Goal: Task Accomplishment & Management: Manage account settings

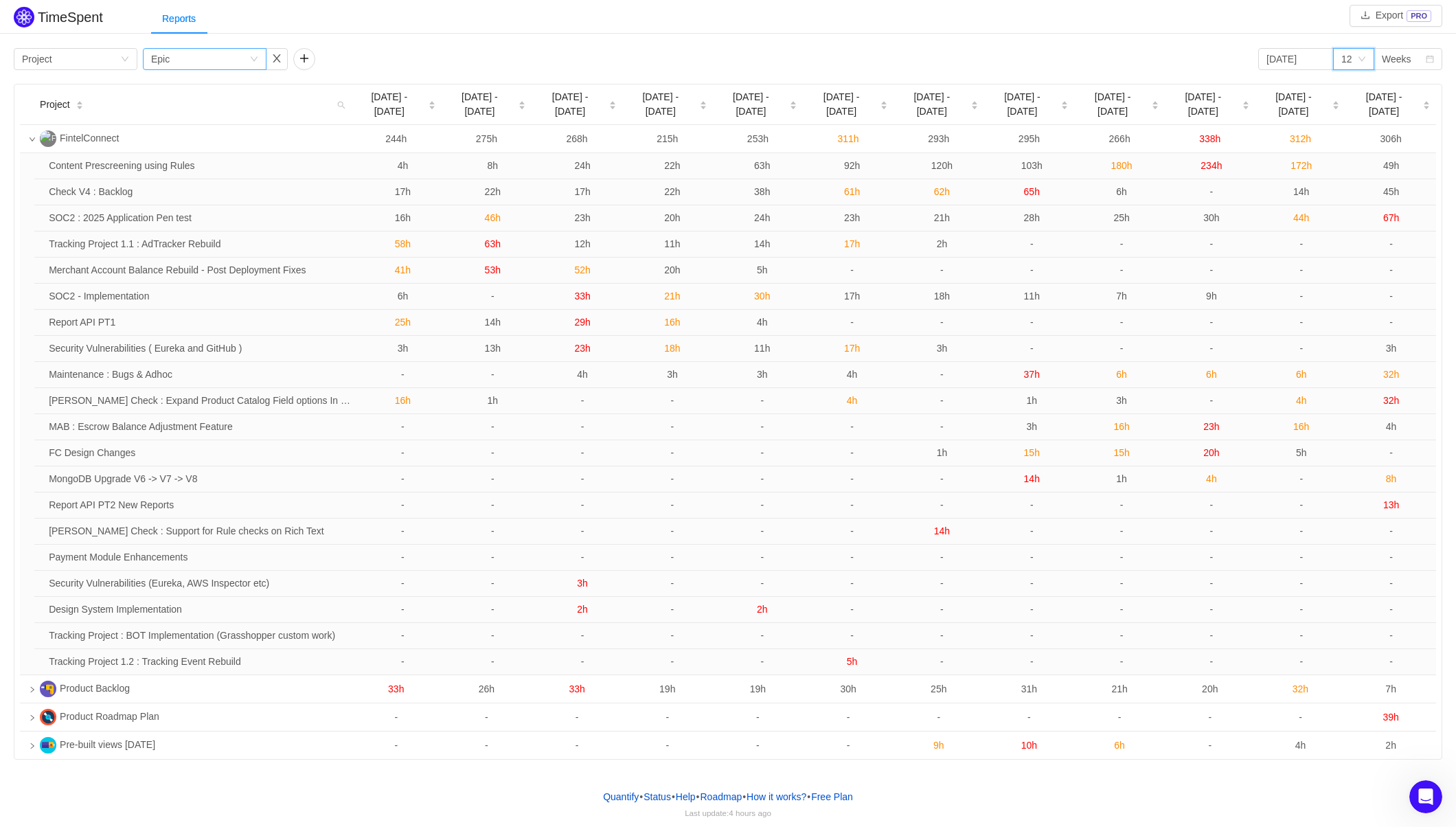
click at [195, 66] on div "Group by Epic" at bounding box center [201, 59] width 99 height 21
click at [189, 103] on li "Team" at bounding box center [205, 108] width 124 height 22
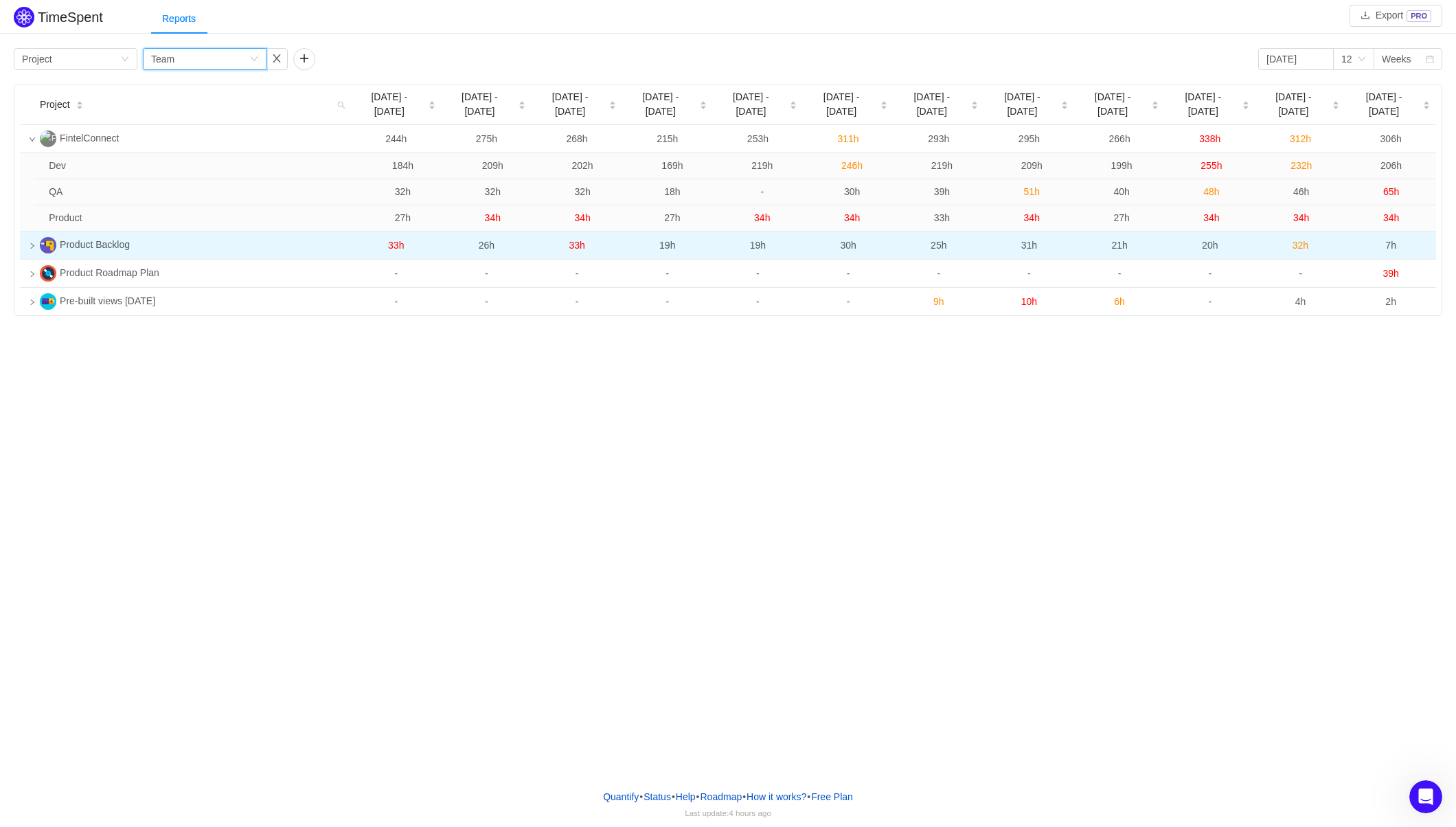
click at [32, 243] on icon "icon: right" at bounding box center [33, 246] width 4 height 6
click at [34, 243] on icon "icon: down" at bounding box center [31, 245] width 7 height 7
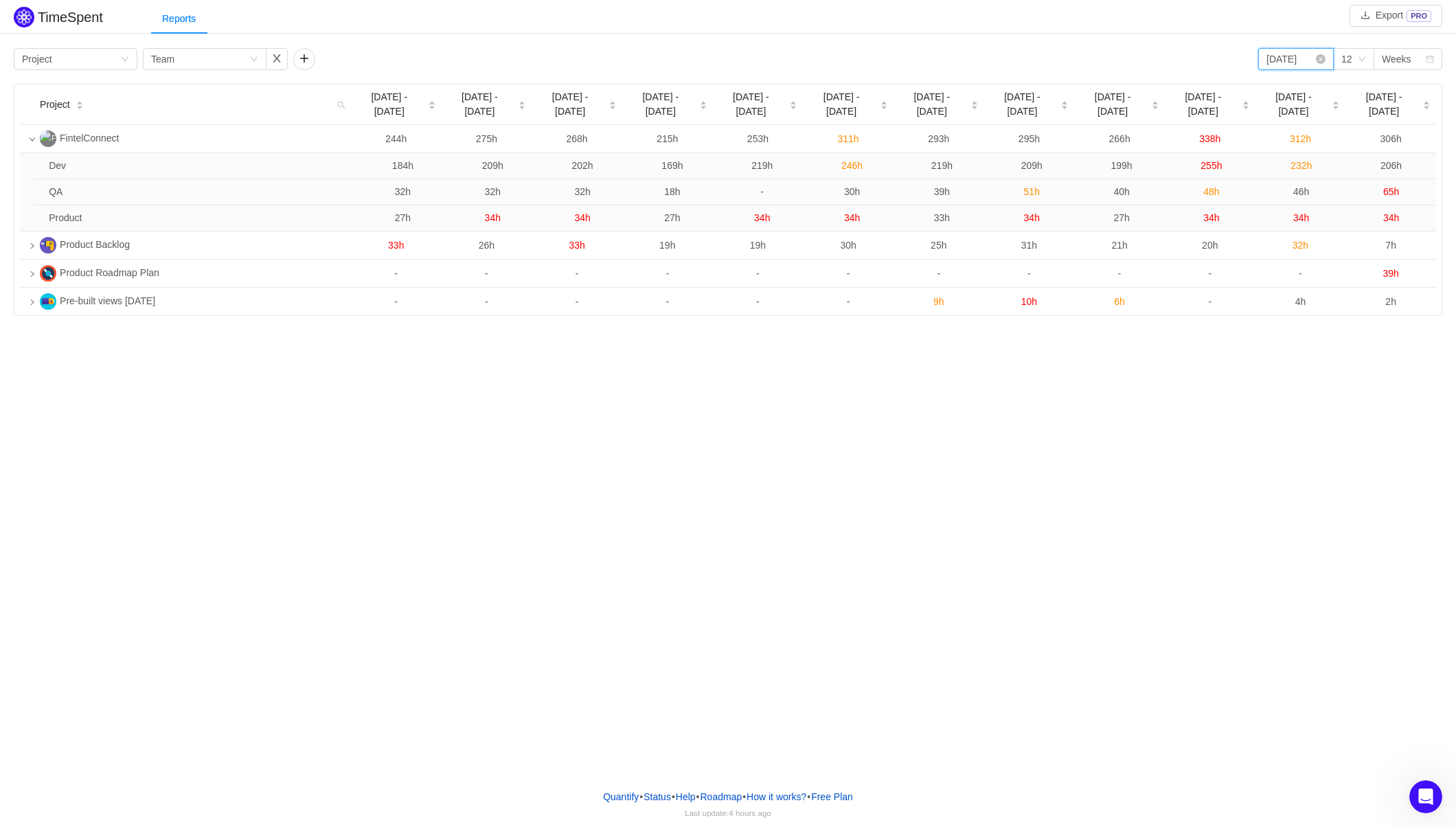
click at [1331, 58] on input "2025-06-09" at bounding box center [1296, 59] width 76 height 22
click at [1429, 62] on link at bounding box center [1428, 60] width 12 height 27
click at [1386, 109] on div "1" at bounding box center [1390, 110] width 16 height 16
type input "2025-08-01"
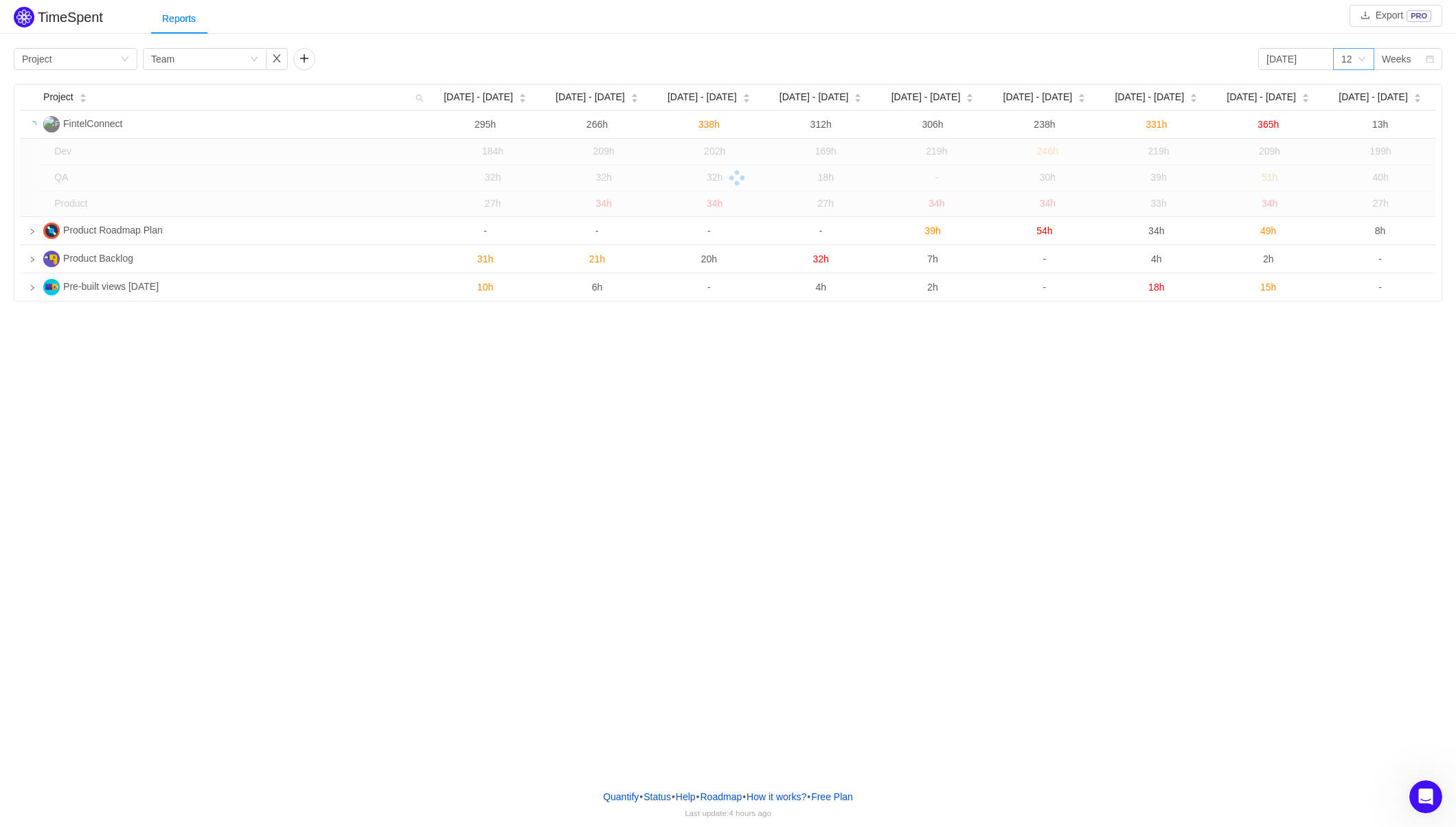
click at [1350, 55] on div "12" at bounding box center [1347, 59] width 11 height 21
click at [1356, 108] on li "6" at bounding box center [1354, 108] width 42 height 22
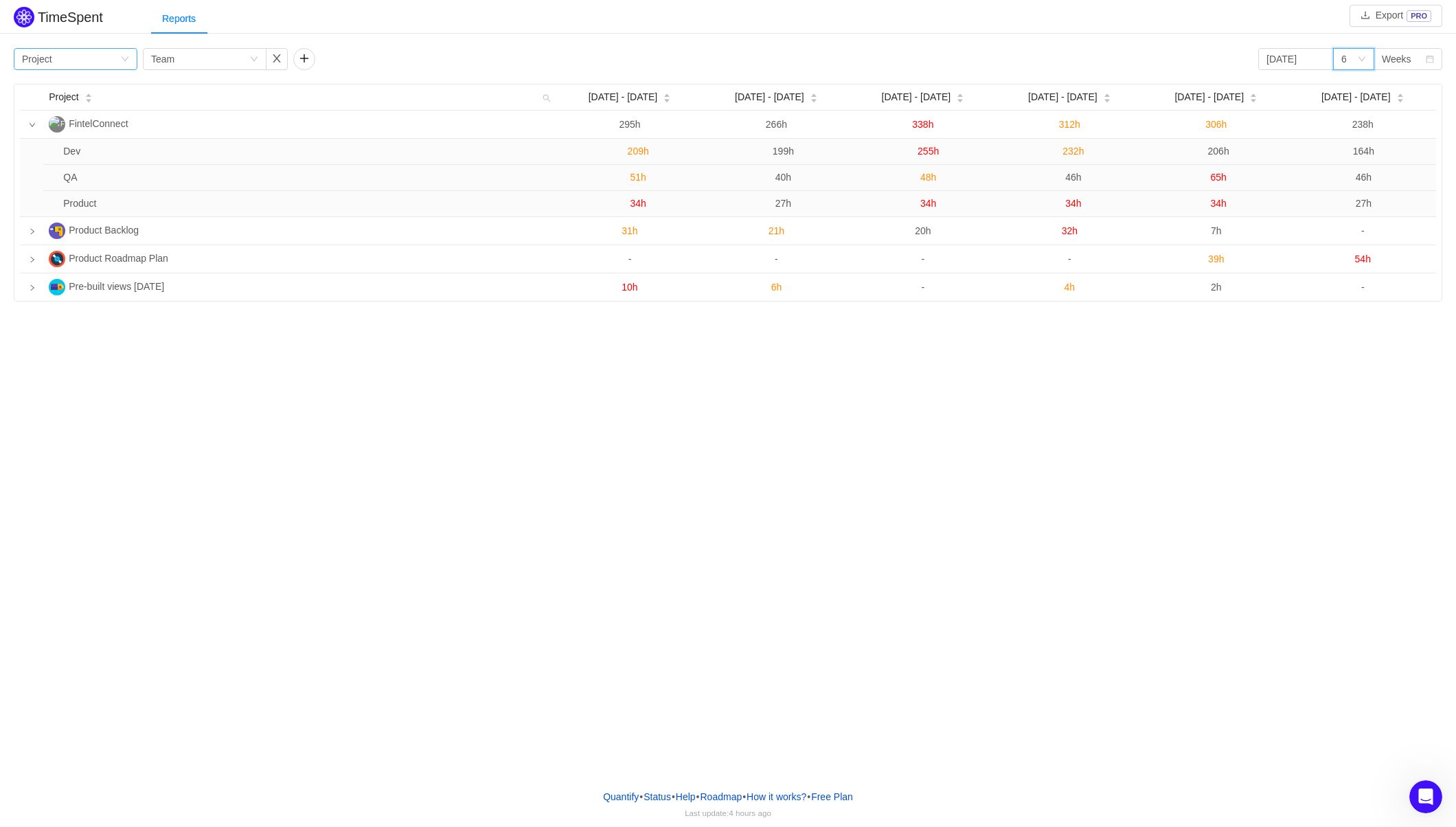
click at [106, 56] on div "Group by Project" at bounding box center [71, 59] width 99 height 21
click at [67, 101] on li "Team" at bounding box center [76, 108] width 124 height 22
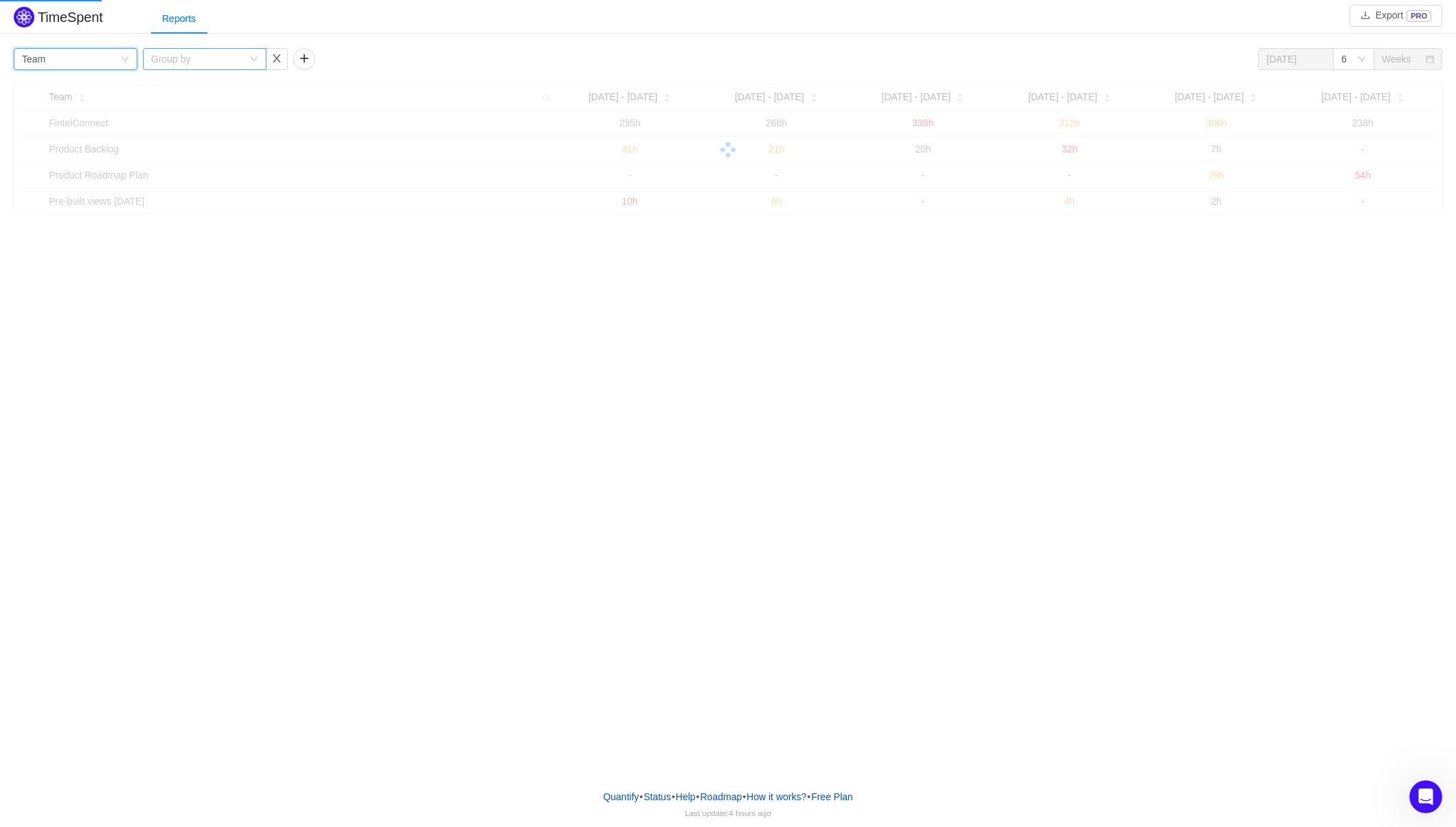
click at [181, 63] on div "Group by" at bounding box center [197, 59] width 92 height 14
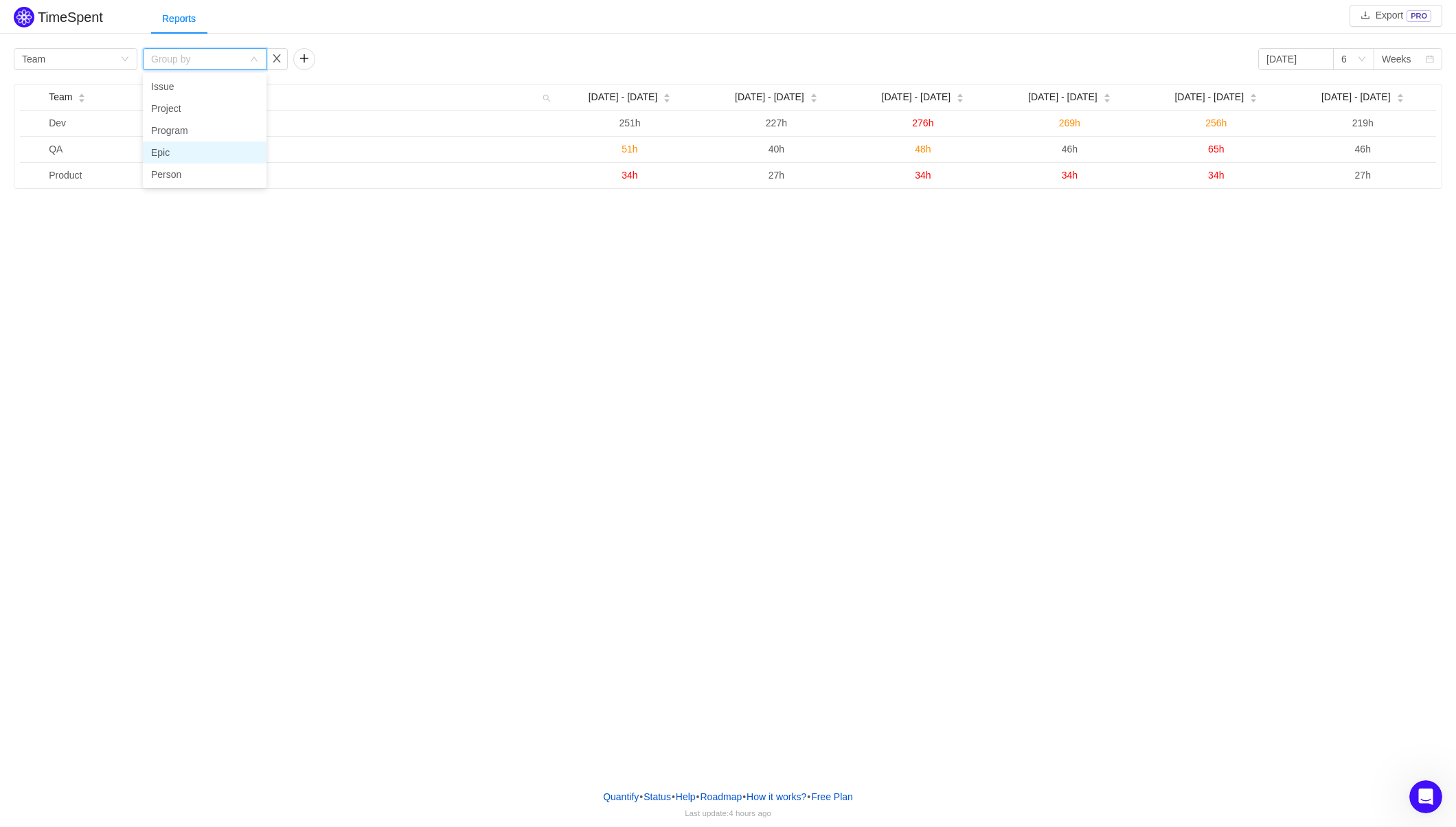
click at [184, 149] on li "Epic" at bounding box center [205, 152] width 124 height 22
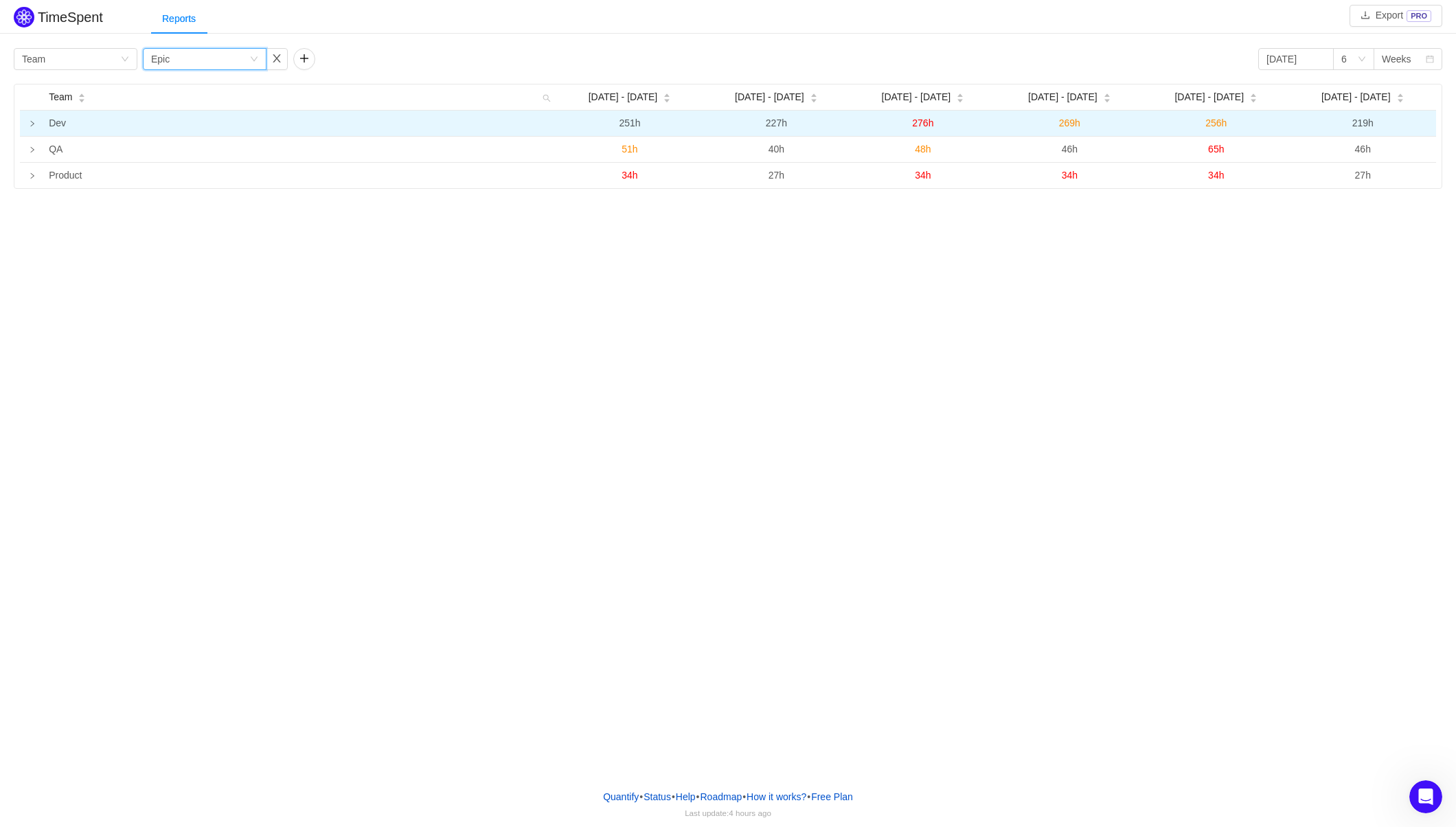
click at [34, 124] on icon "icon: right" at bounding box center [33, 124] width 4 height 6
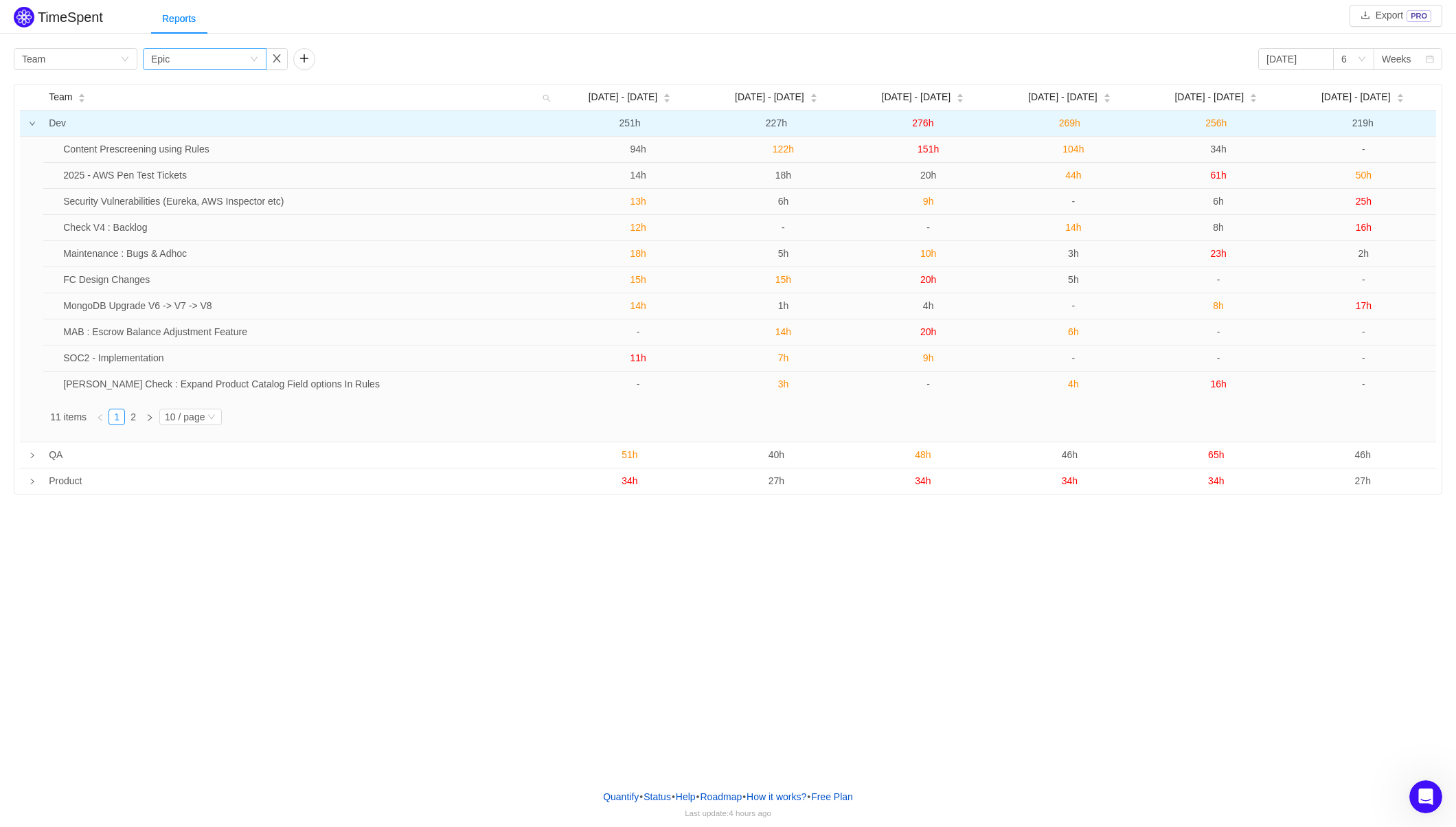
click at [186, 62] on div "Group by Epic" at bounding box center [201, 59] width 99 height 21
click at [176, 104] on li "Project" at bounding box center [205, 108] width 124 height 22
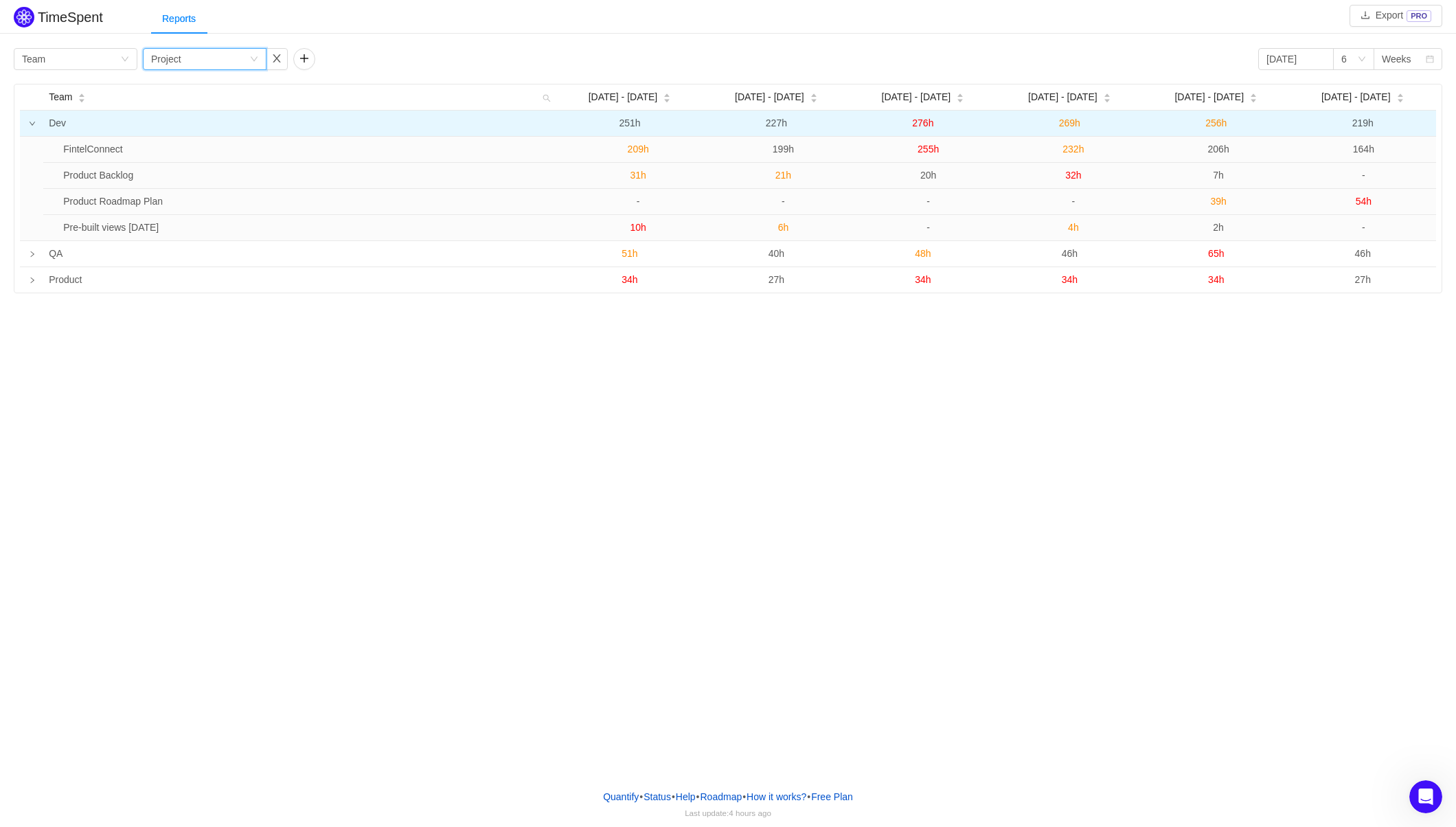
click at [193, 63] on div "Group by Project" at bounding box center [201, 59] width 99 height 21
click at [225, 126] on li "Program" at bounding box center [205, 130] width 124 height 22
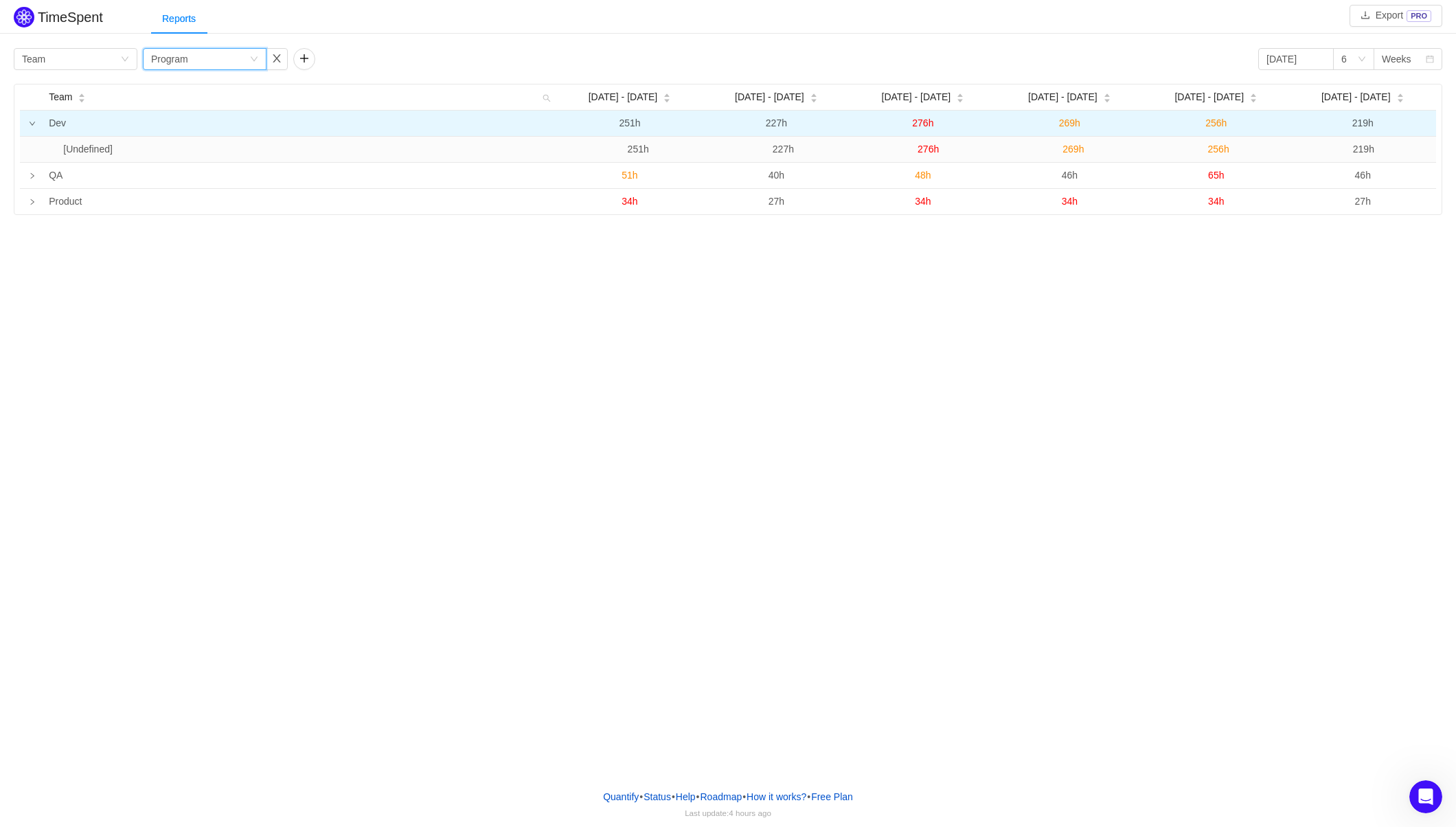
click at [211, 62] on div "Group by Program" at bounding box center [201, 59] width 99 height 21
click at [209, 152] on li "Epic" at bounding box center [205, 152] width 124 height 22
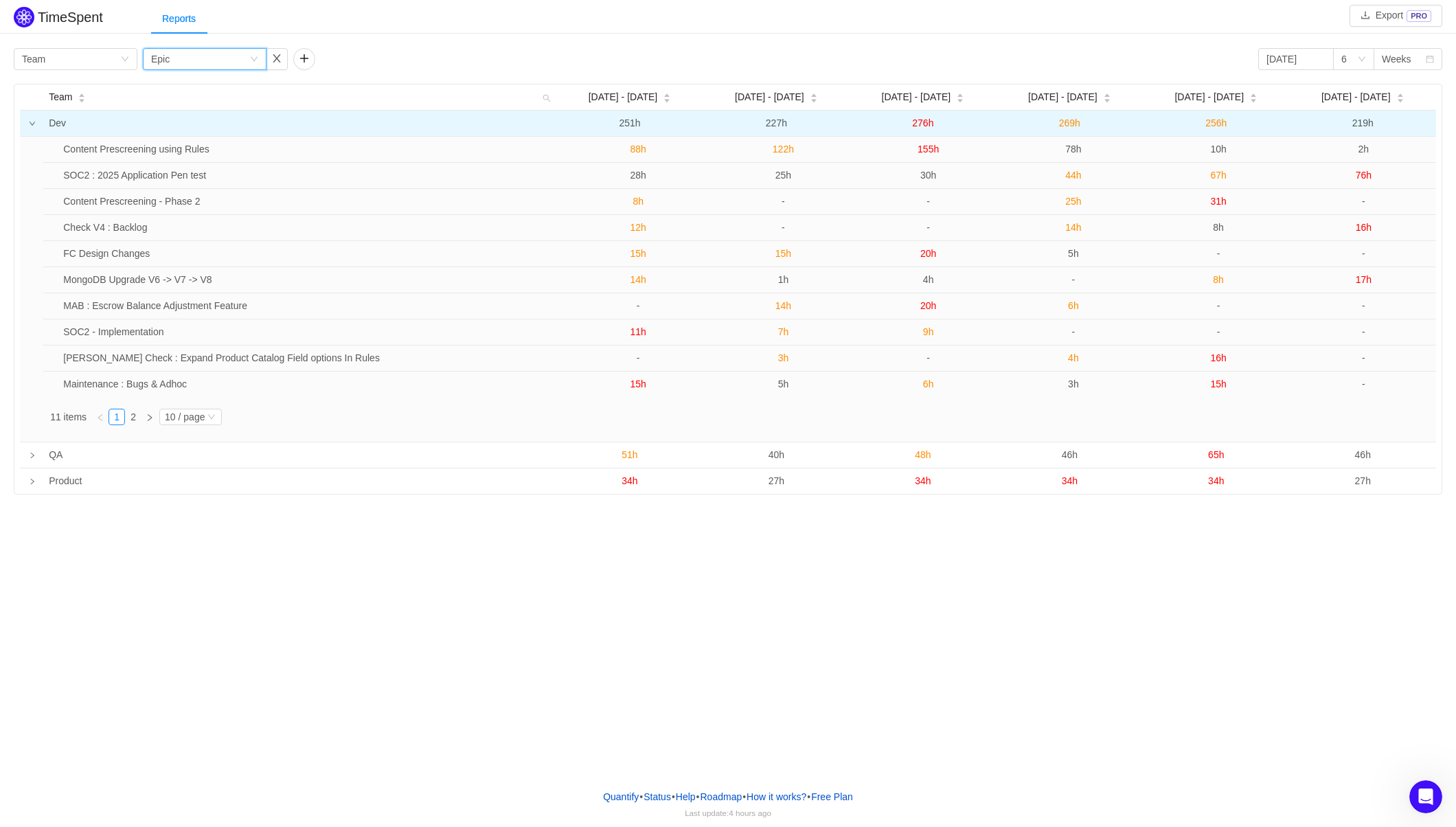
click at [411, 46] on div "Group by Team Group by Epic 2025-08-01 6 Weeks Team Jul 28 - Aug 3 Aug 4 - 10 A…" at bounding box center [728, 269] width 1456 height 450
click at [1364, 55] on icon "icon: down" at bounding box center [1361, 59] width 9 height 9
click at [1429, 57] on icon "icon: calendar" at bounding box center [1429, 59] width 9 height 9
click at [1408, 107] on li "Months" at bounding box center [1408, 108] width 69 height 22
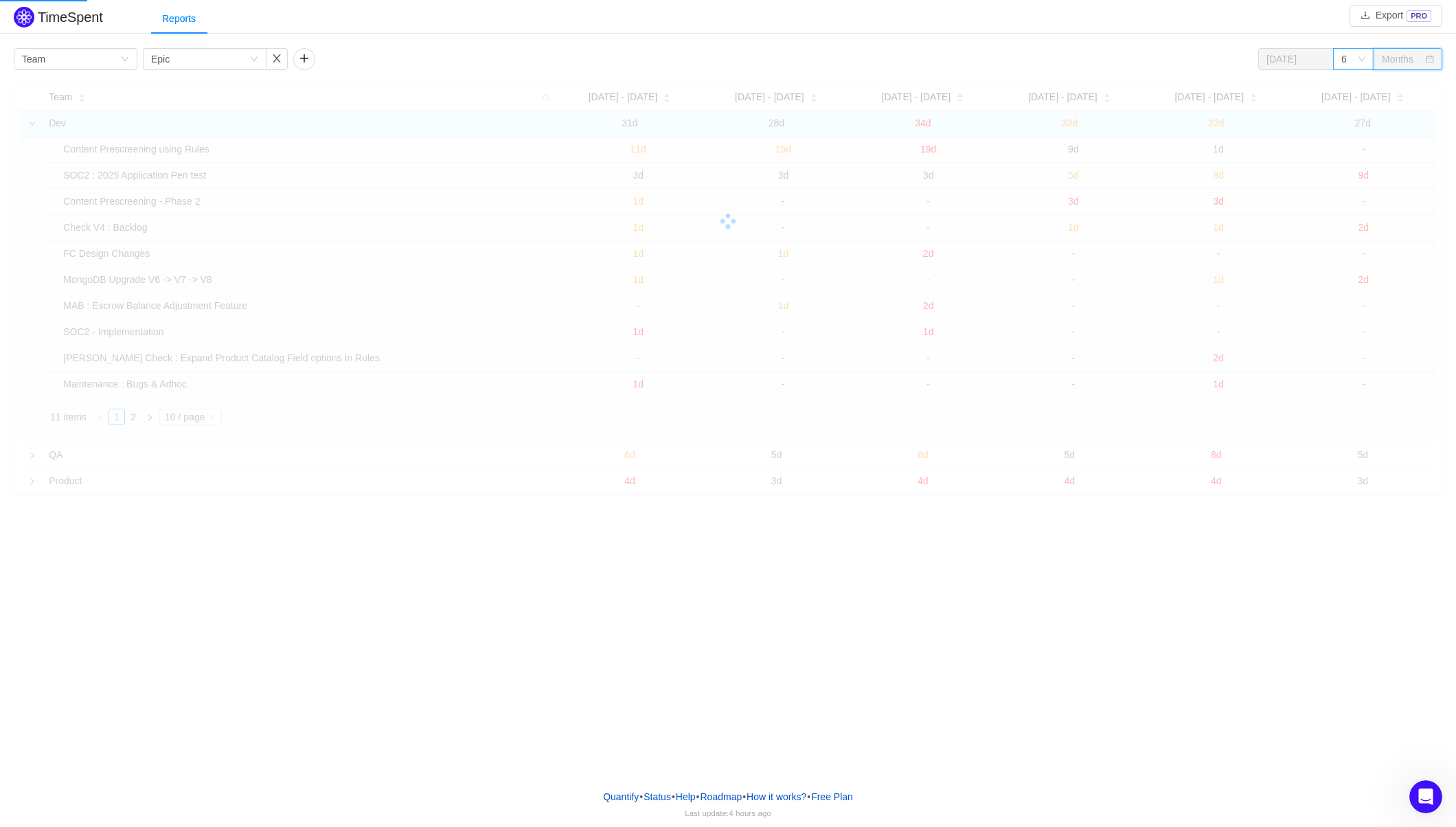
click at [1360, 62] on icon "icon: down" at bounding box center [1361, 59] width 9 height 9
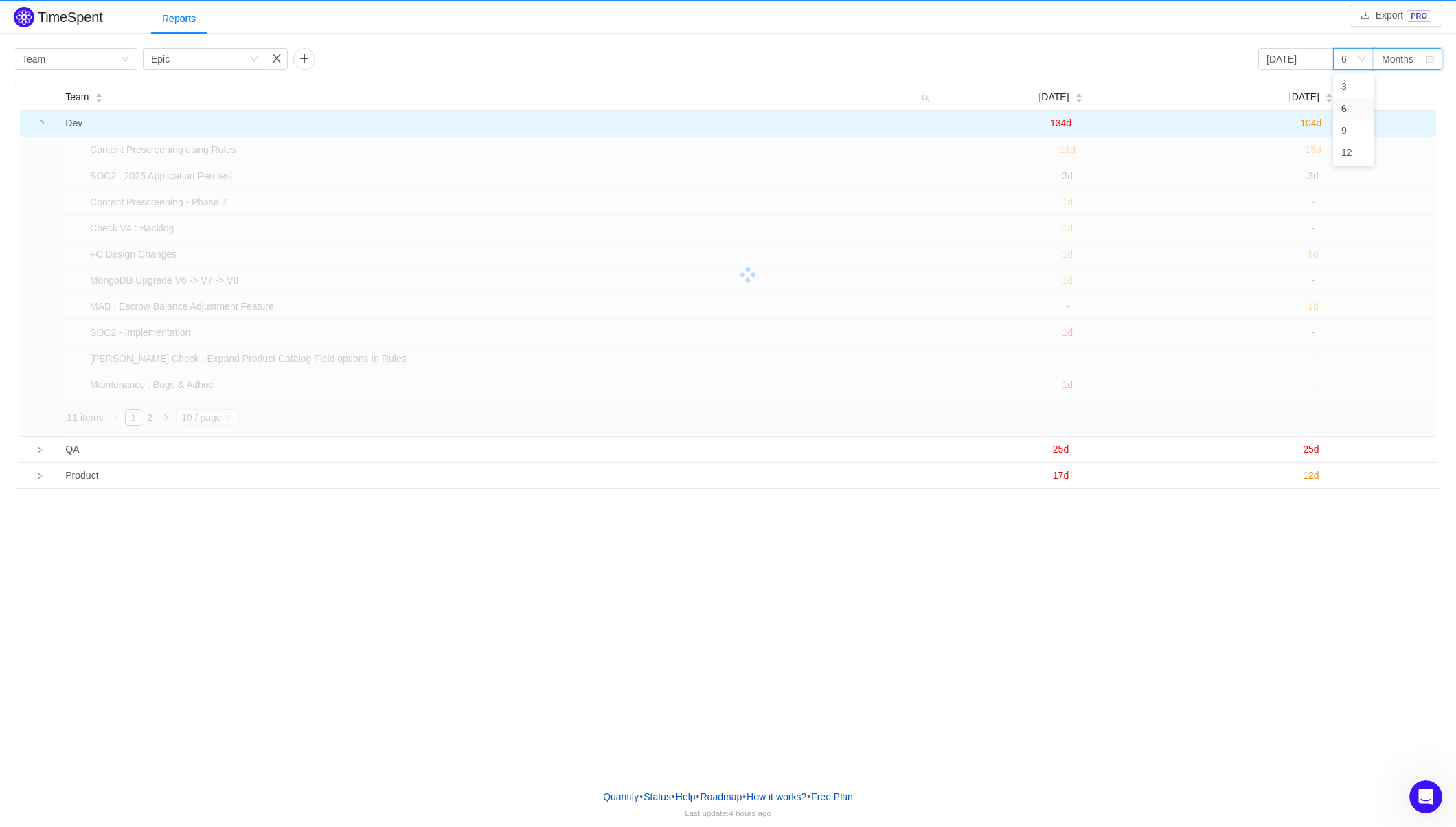
click at [1398, 59] on div "Months" at bounding box center [1397, 59] width 31 height 21
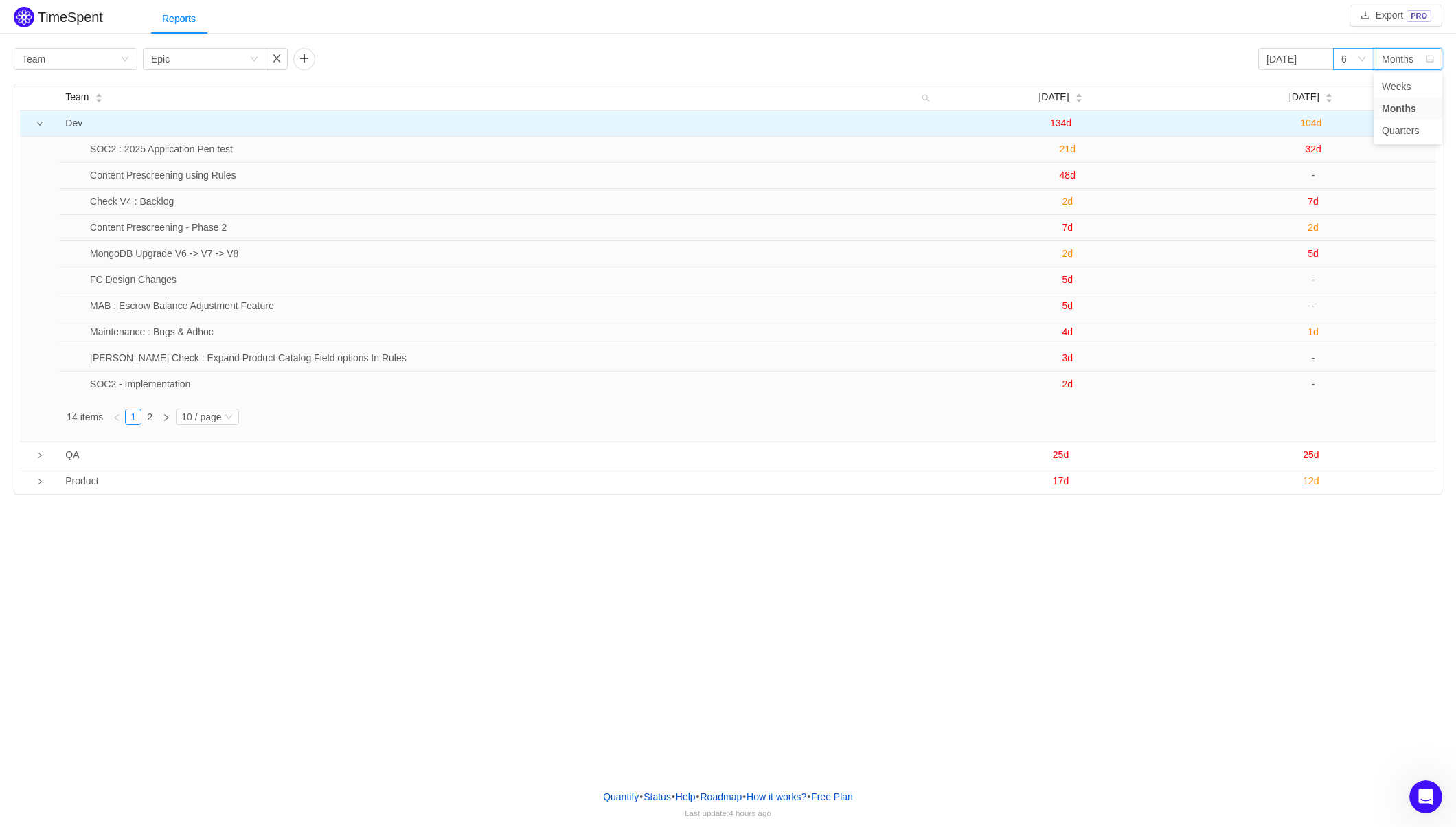
drag, startPoint x: 1381, startPoint y: 81, endPoint x: 1348, endPoint y: 57, distance: 40.8
click at [1348, 58] on body "TimeSpent Export PRO Reports Group by Team Group by Epic 2025-08-01 6 Months Te…" at bounding box center [728, 413] width 1456 height 827
click at [1348, 56] on div "6" at bounding box center [1349, 59] width 16 height 21
click at [1348, 80] on li "3" at bounding box center [1354, 86] width 42 height 22
click at [1394, 63] on div "Months" at bounding box center [1397, 59] width 31 height 21
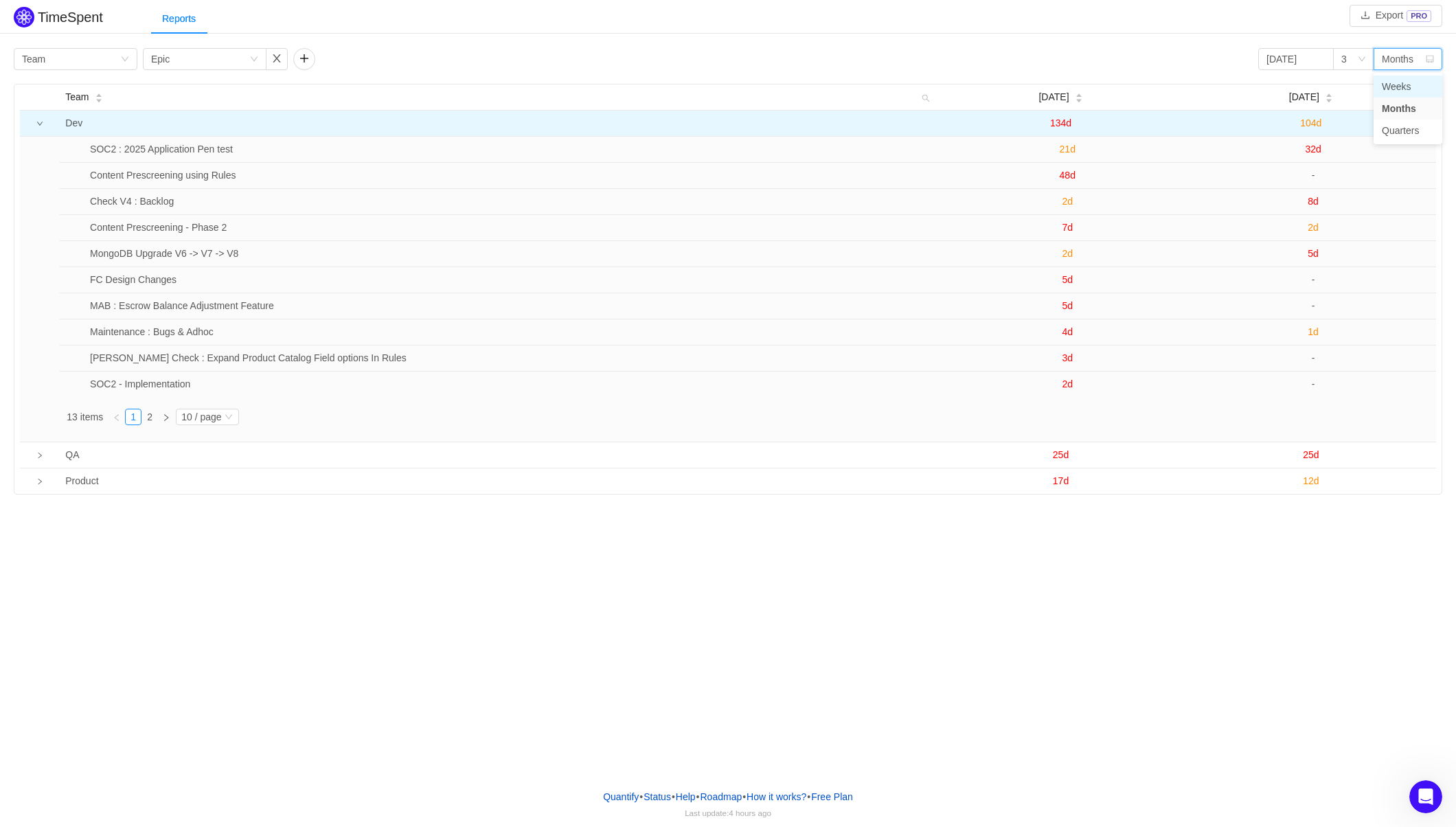
click at [1394, 88] on li "Weeks" at bounding box center [1408, 86] width 69 height 22
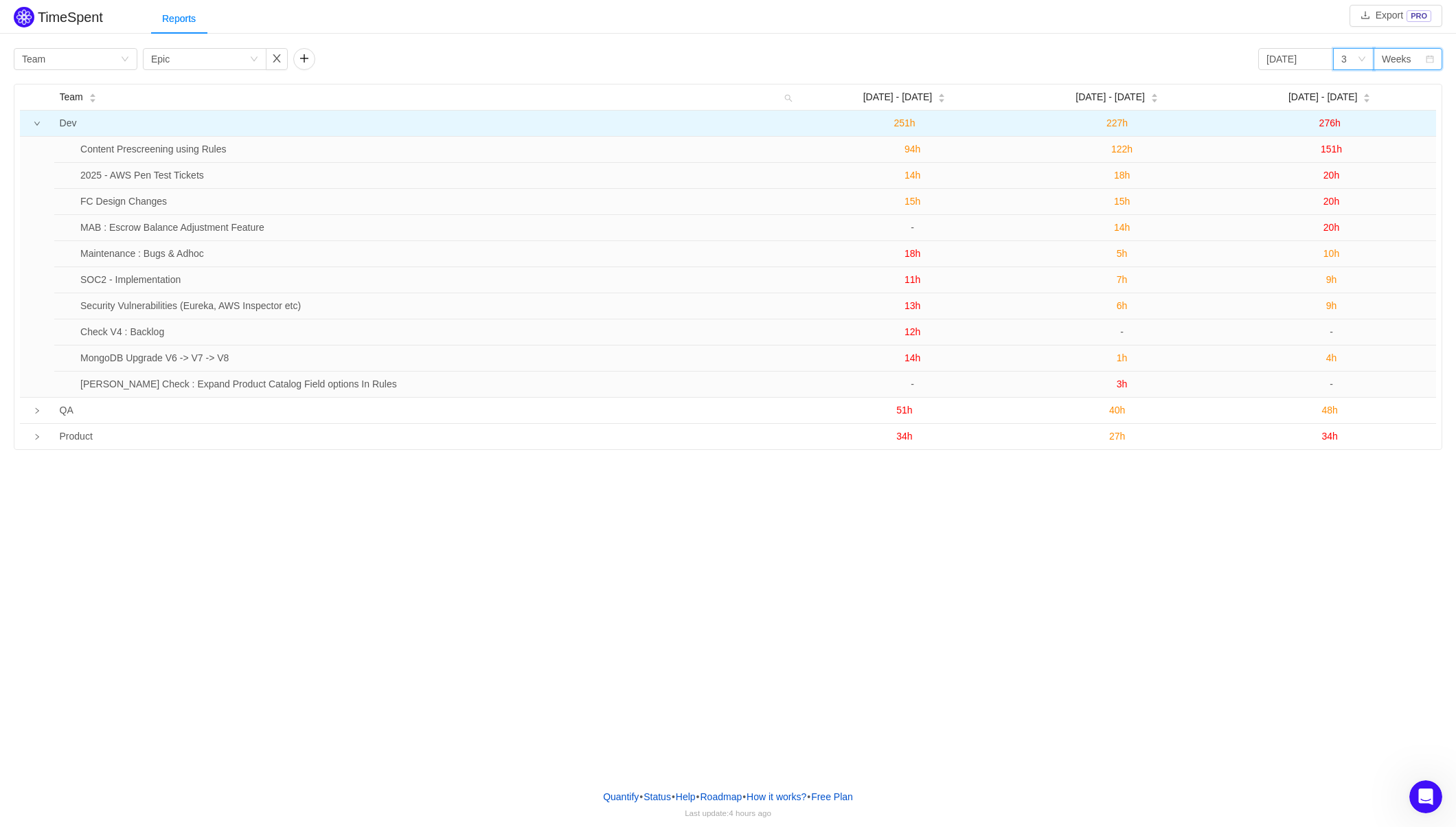
click at [1347, 60] on div "3" at bounding box center [1344, 59] width 6 height 21
click at [1352, 112] on li "6" at bounding box center [1354, 108] width 42 height 22
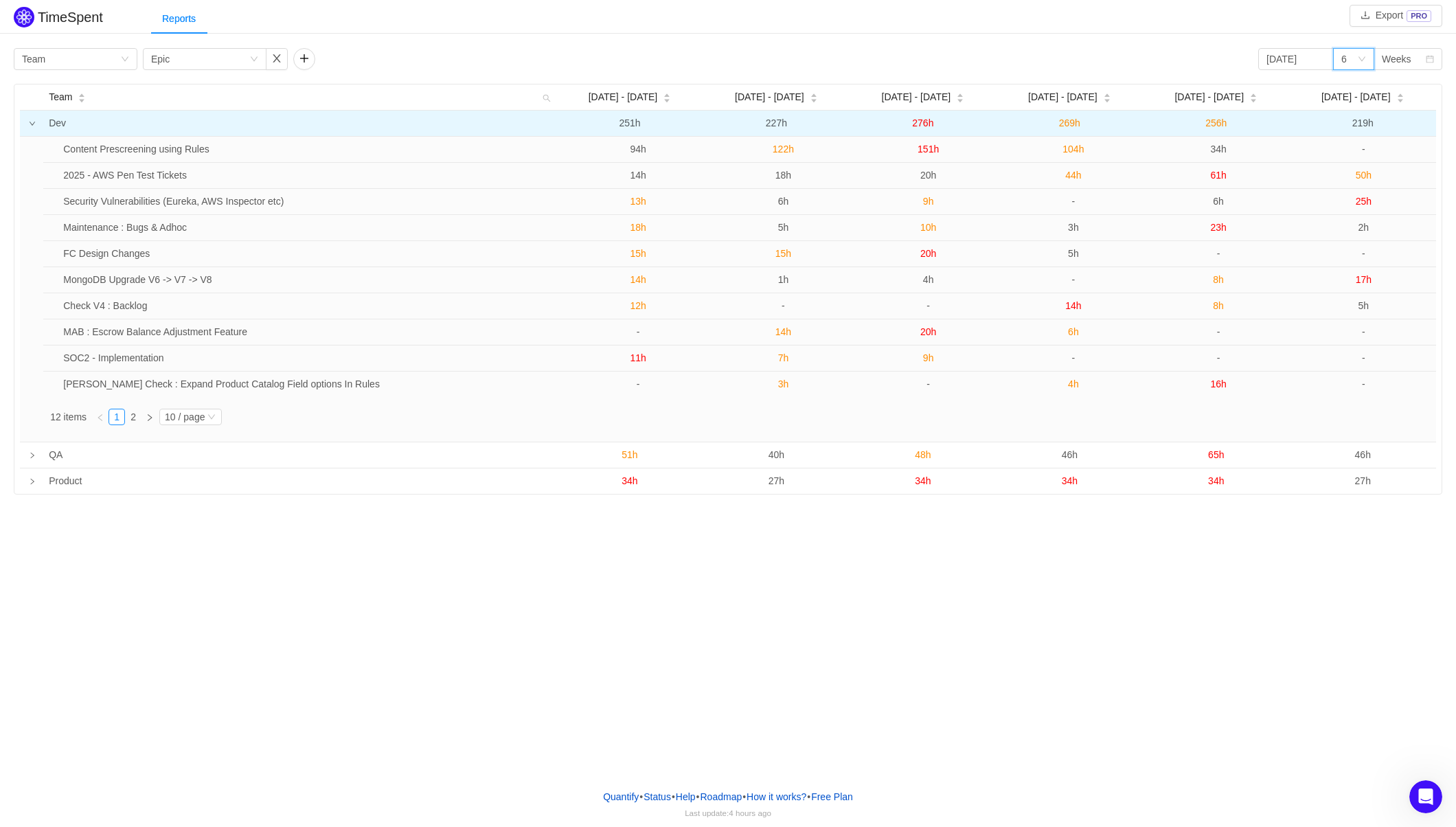
click at [799, 547] on div "TimeSpent Export PRO Reports Group by Team Group by Epic 2025-08-01 6 Weeks Tea…" at bounding box center [728, 388] width 1456 height 778
click at [301, 57] on button "button" at bounding box center [304, 59] width 22 height 22
click at [369, 58] on div "Group by" at bounding box center [347, 59] width 92 height 14
click at [343, 150] on li "Person" at bounding box center [355, 152] width 124 height 22
click at [241, 60] on div "Group by Epic" at bounding box center [201, 59] width 99 height 21
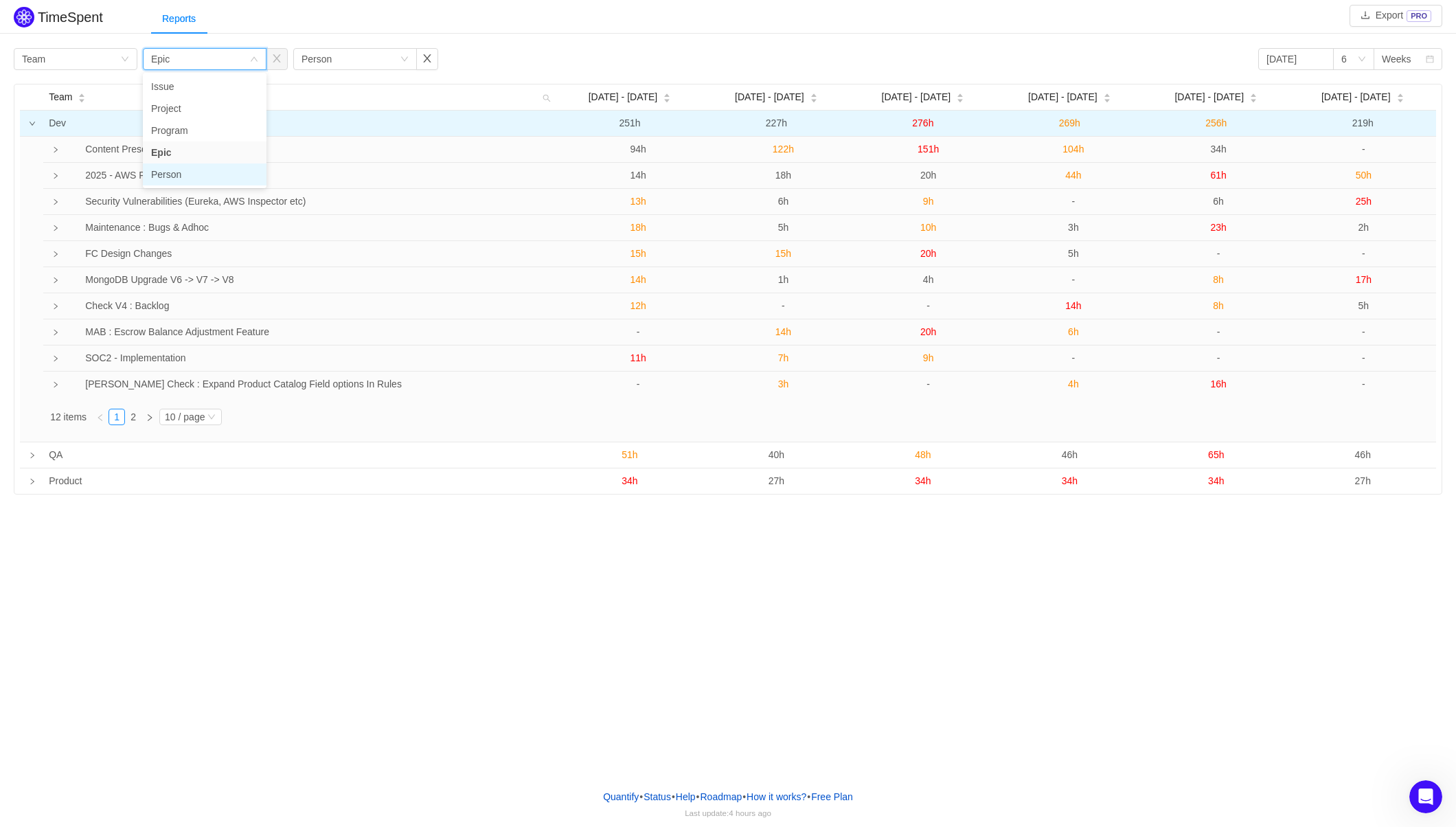
click at [187, 169] on li "Person" at bounding box center [205, 174] width 124 height 22
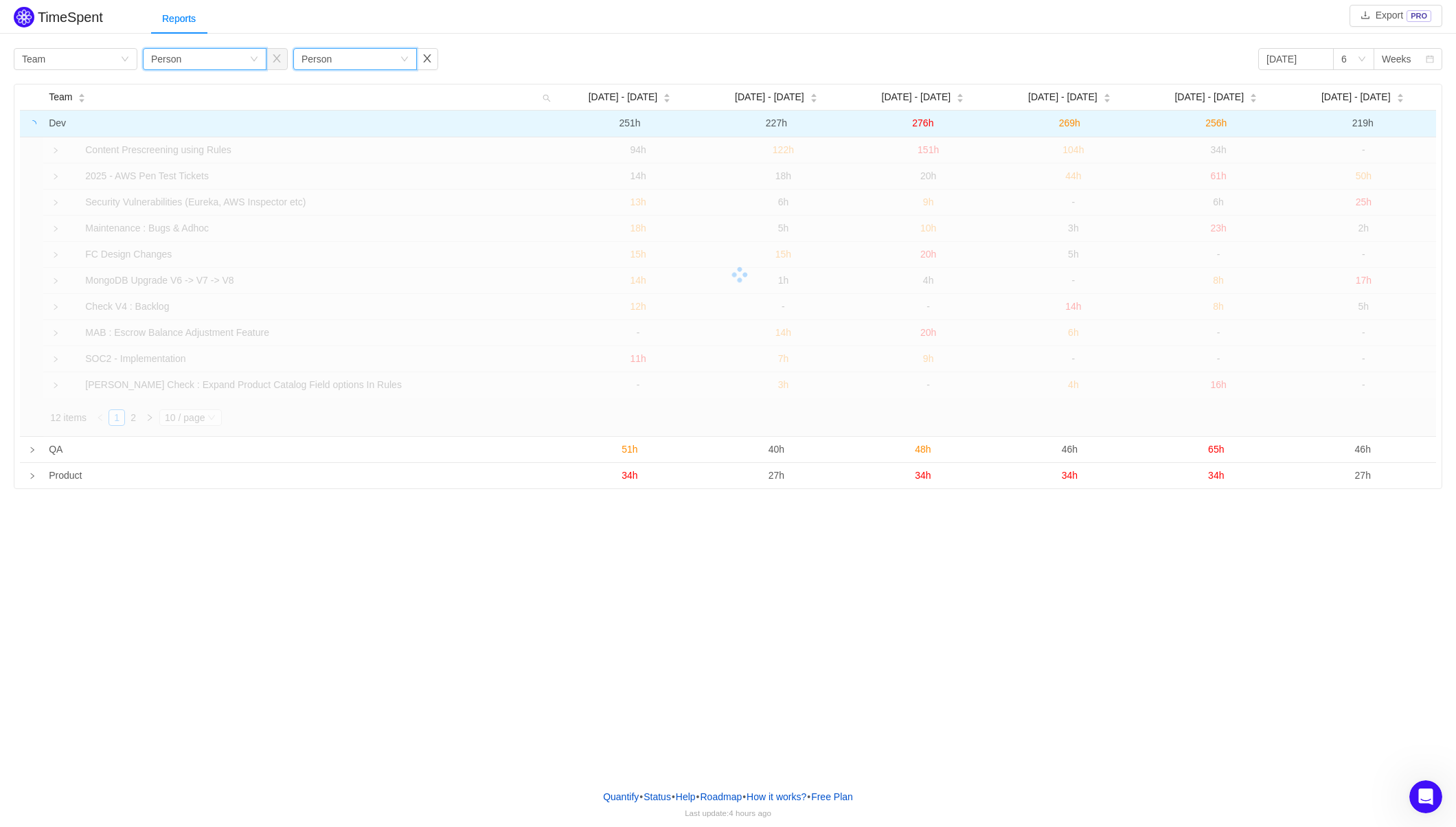
click at [342, 64] on div "Group by Person" at bounding box center [351, 59] width 99 height 21
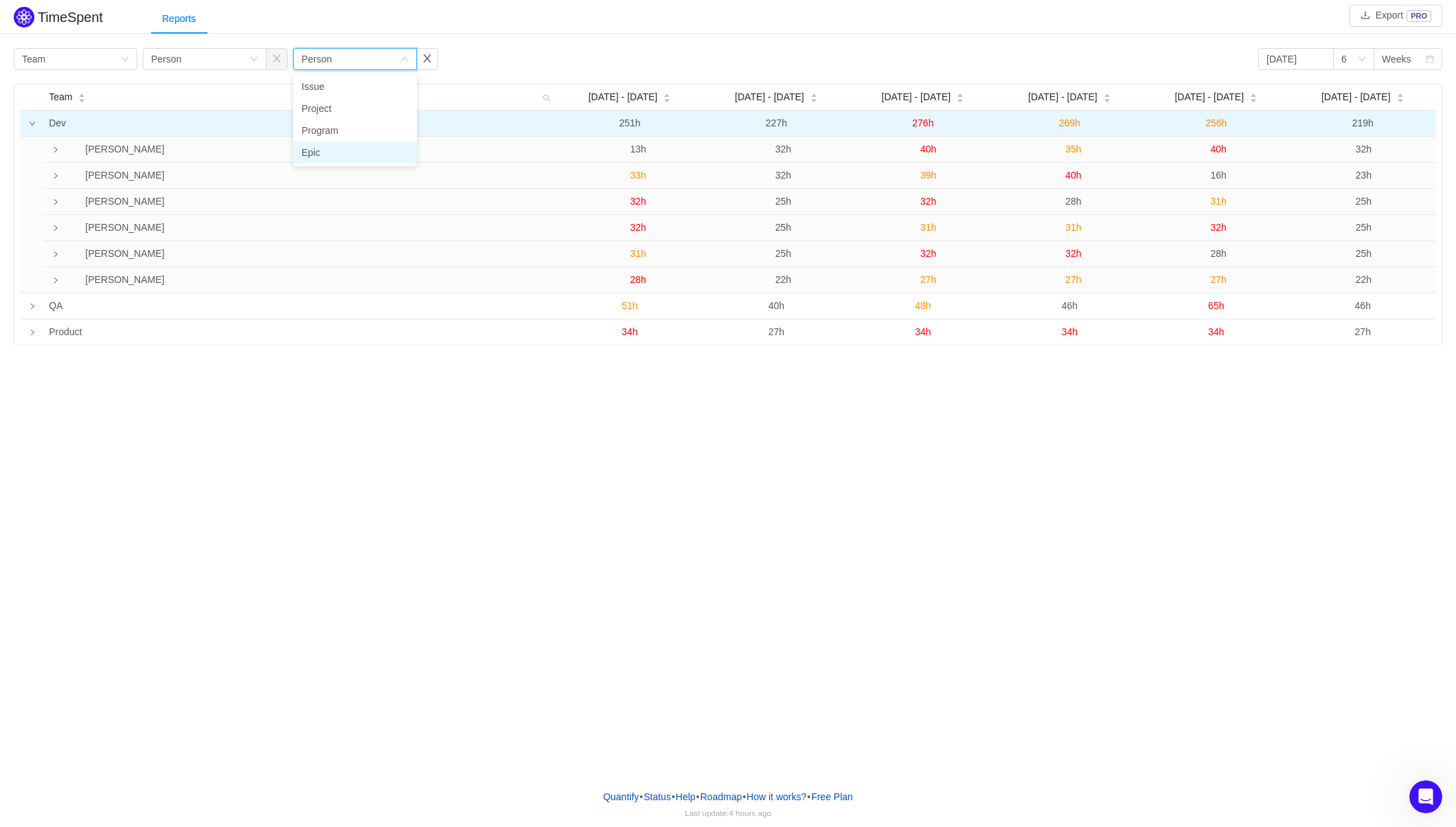
click at [326, 152] on li "Epic" at bounding box center [355, 152] width 124 height 22
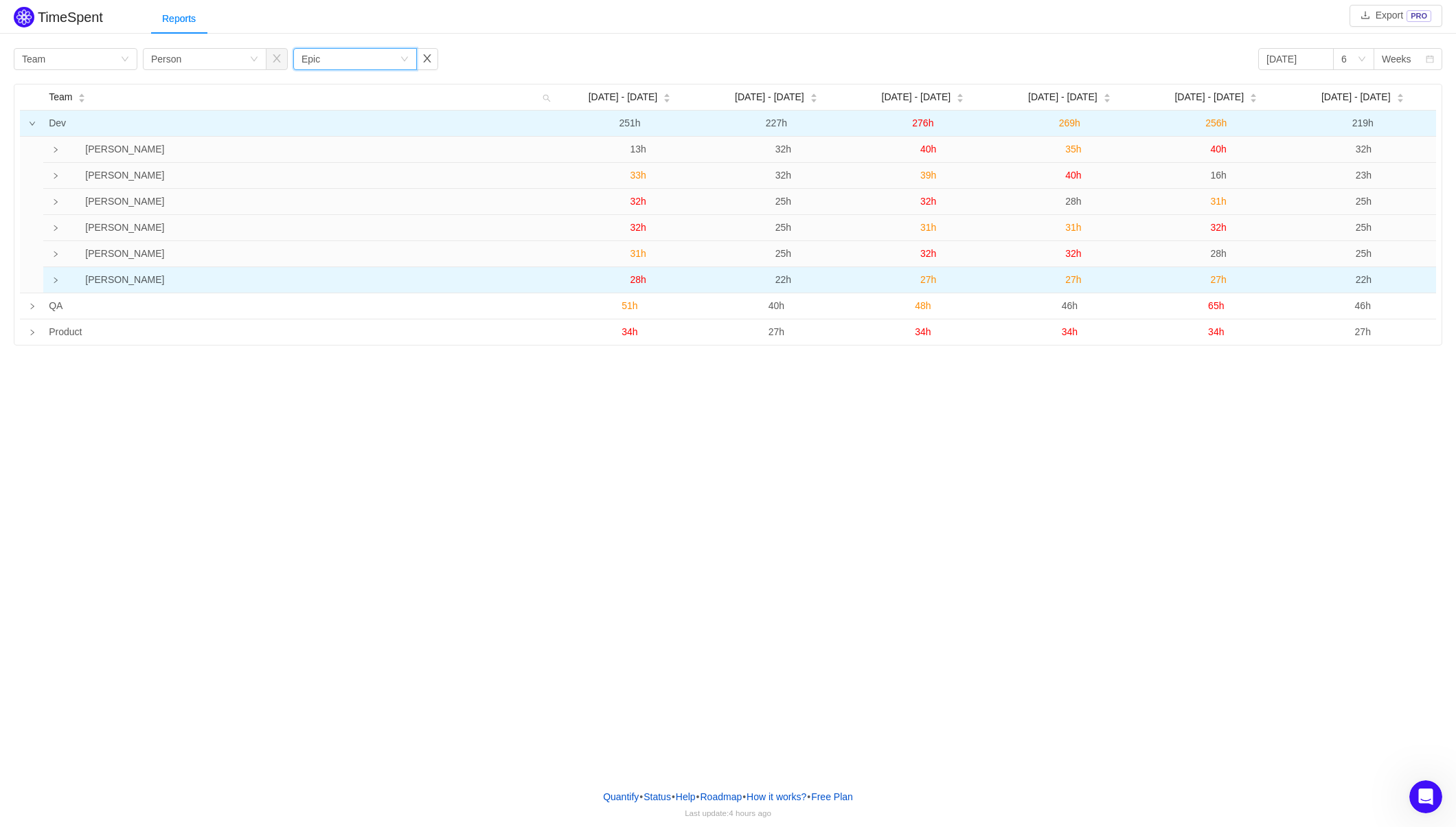
click at [56, 281] on icon "icon: right" at bounding box center [56, 280] width 4 height 6
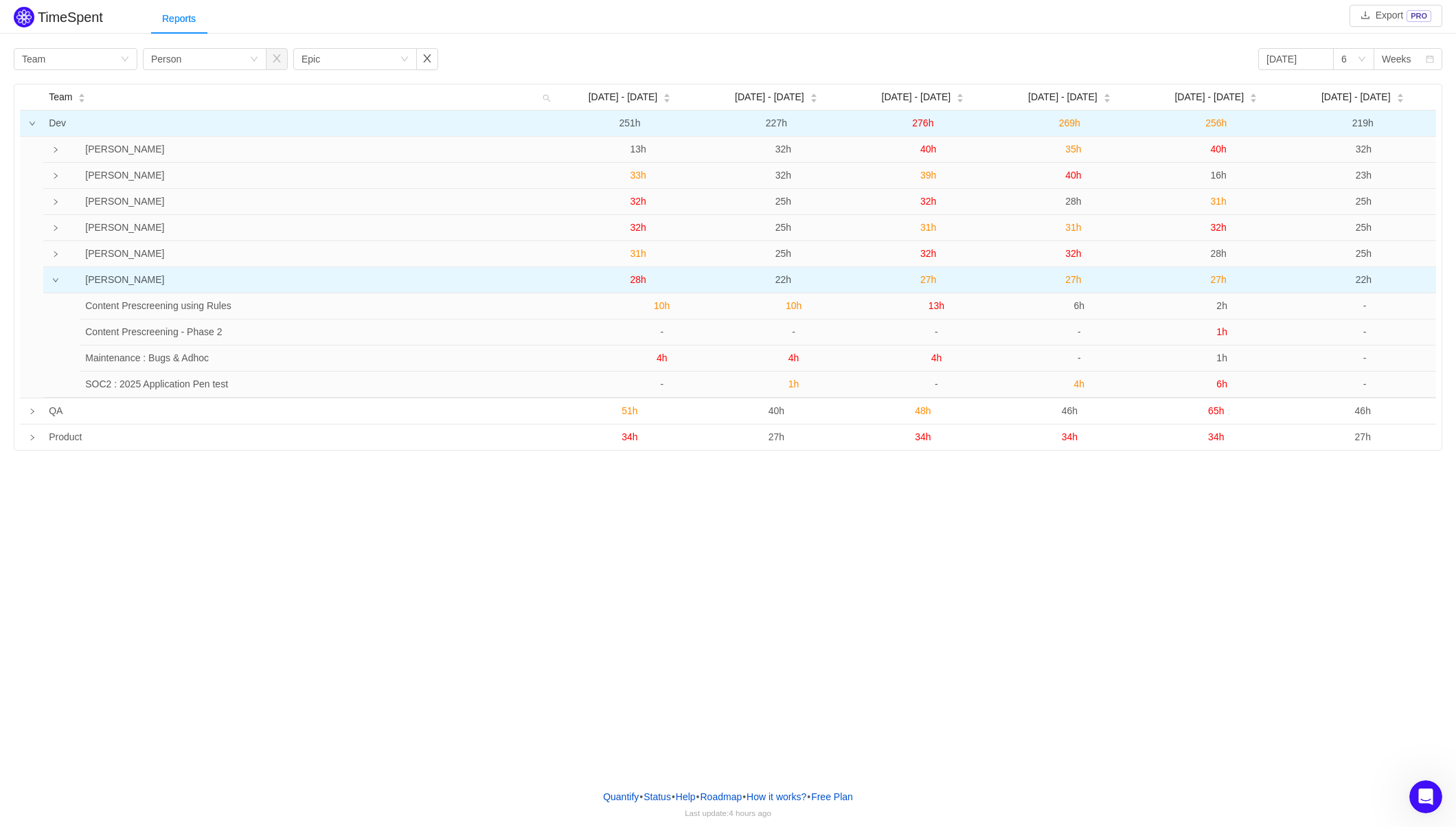
click at [56, 281] on icon "icon: down" at bounding box center [56, 280] width 6 height 4
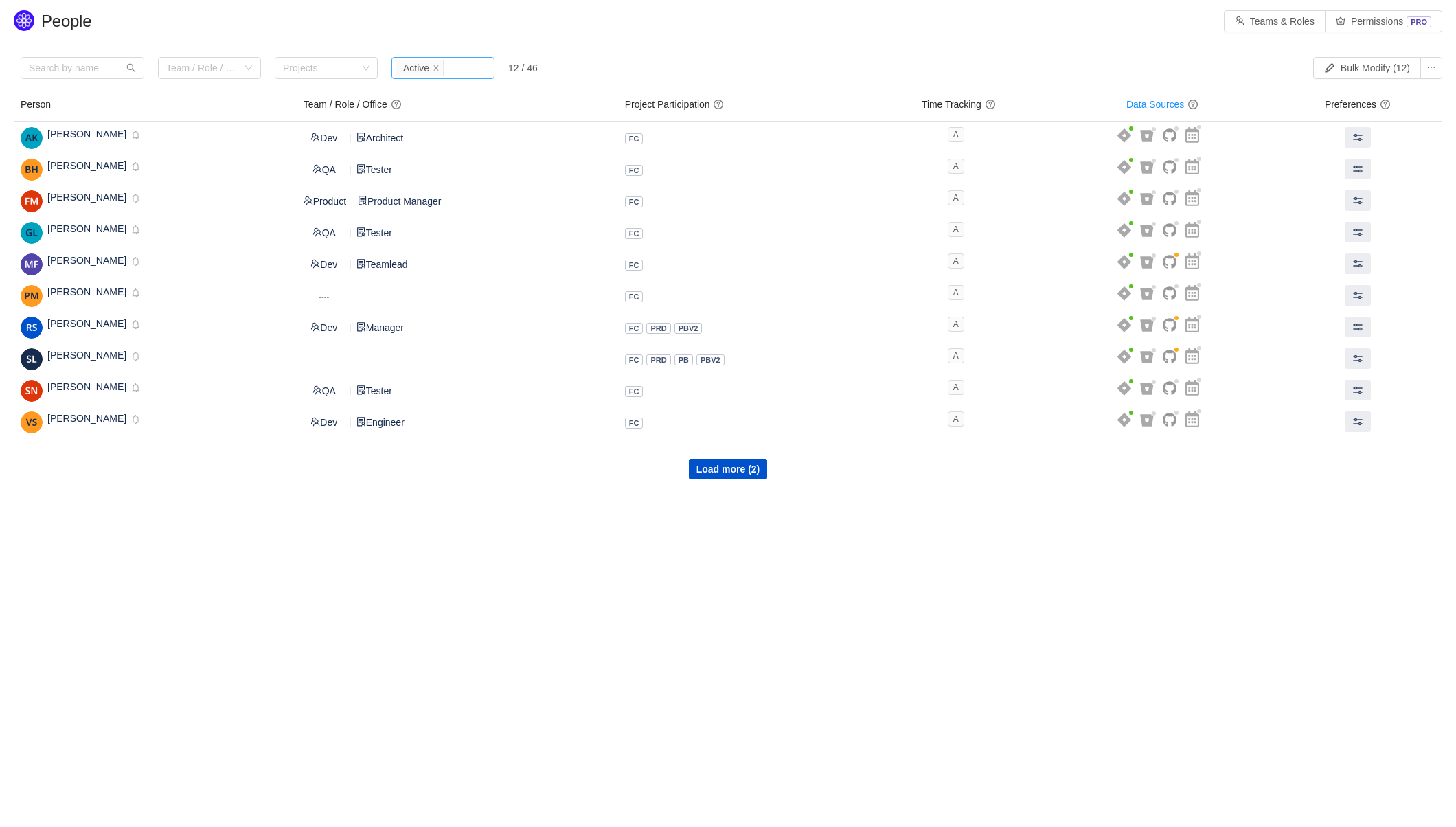
click at [443, 70] on li "Active" at bounding box center [420, 67] width 48 height 16
click at [440, 69] on icon "icon: close" at bounding box center [436, 67] width 7 height 7
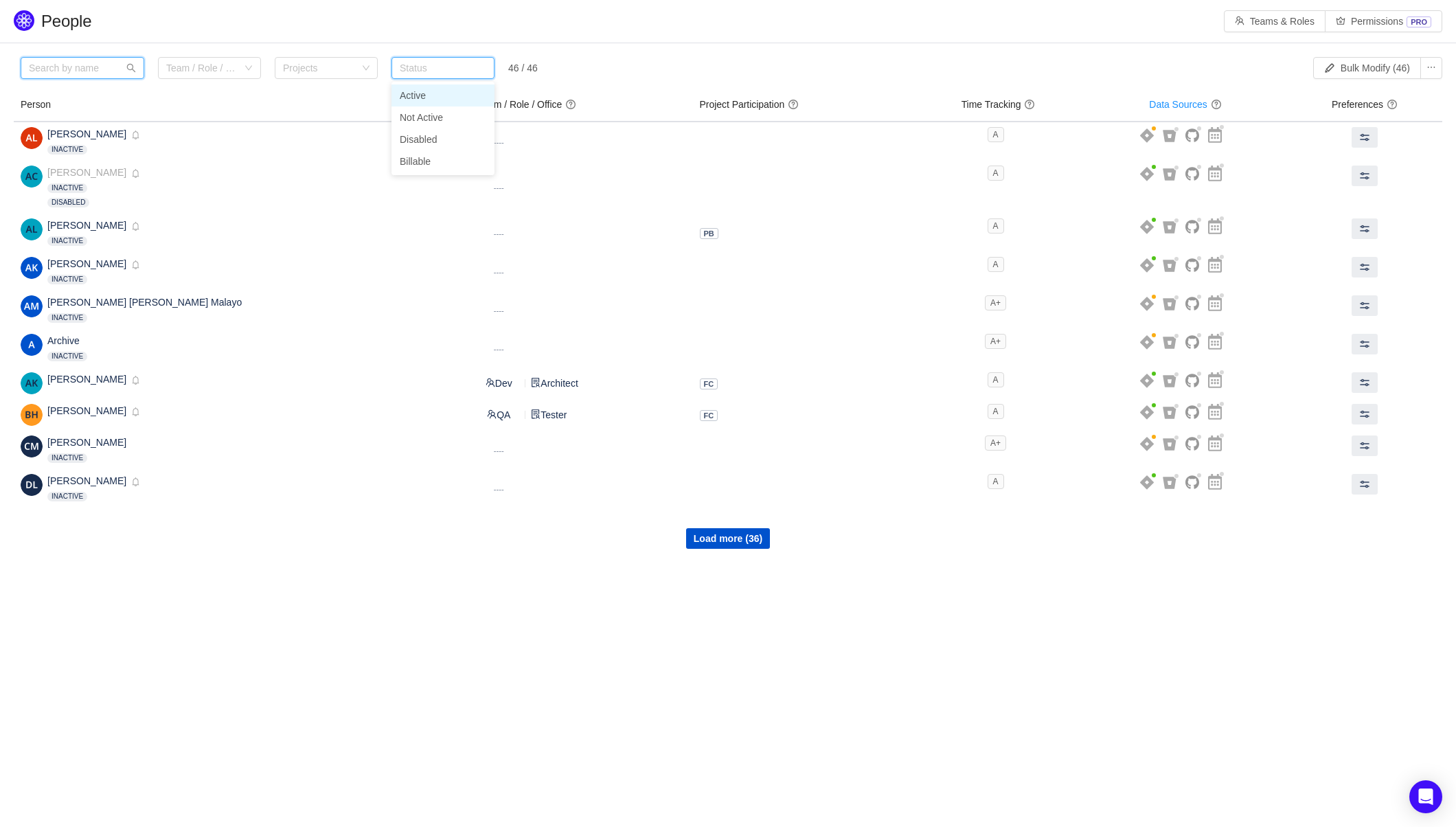
click at [71, 72] on input "text" at bounding box center [82, 67] width 124 height 22
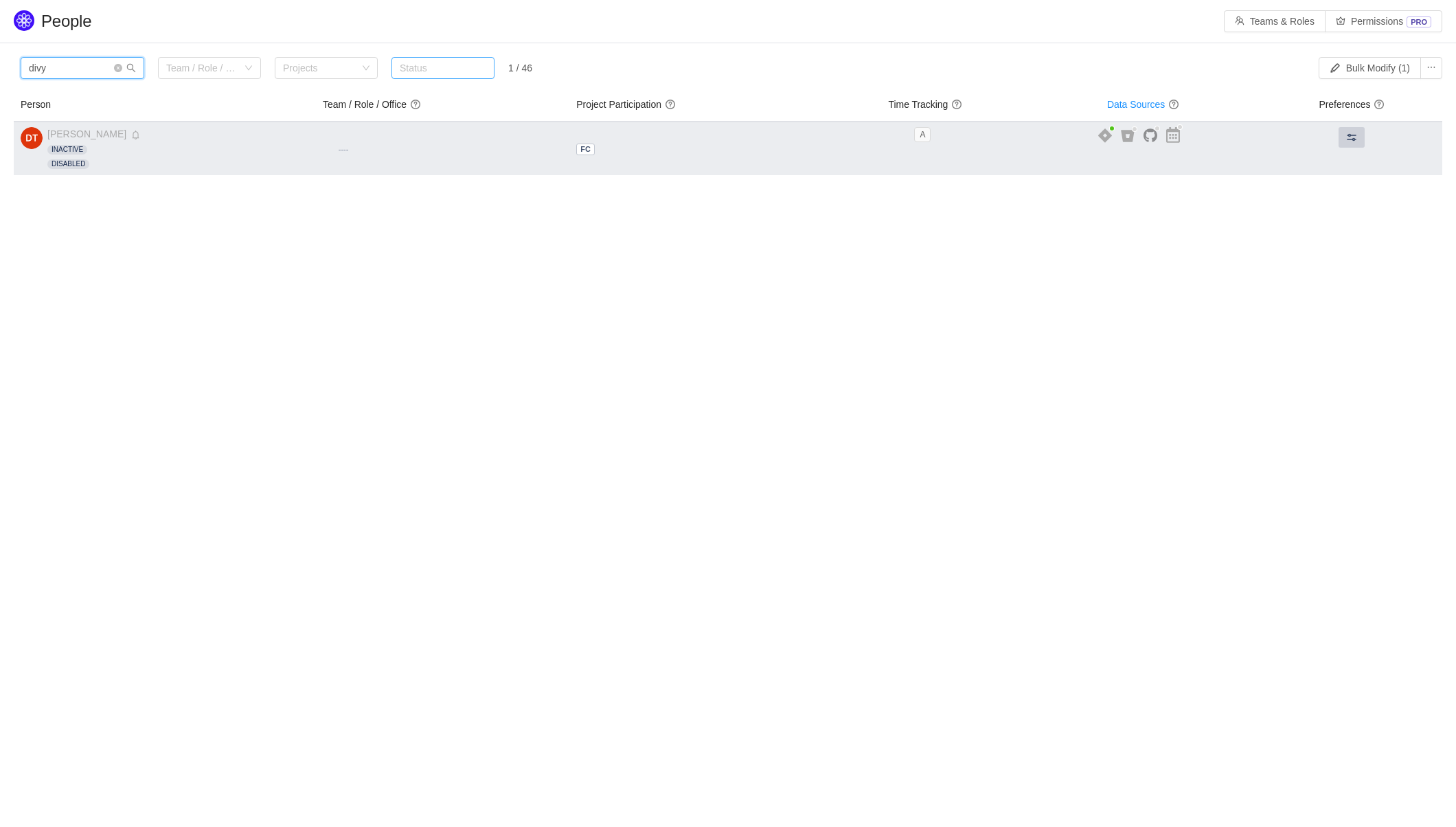
type input "divy"
click at [1347, 133] on span at bounding box center [1352, 137] width 11 height 11
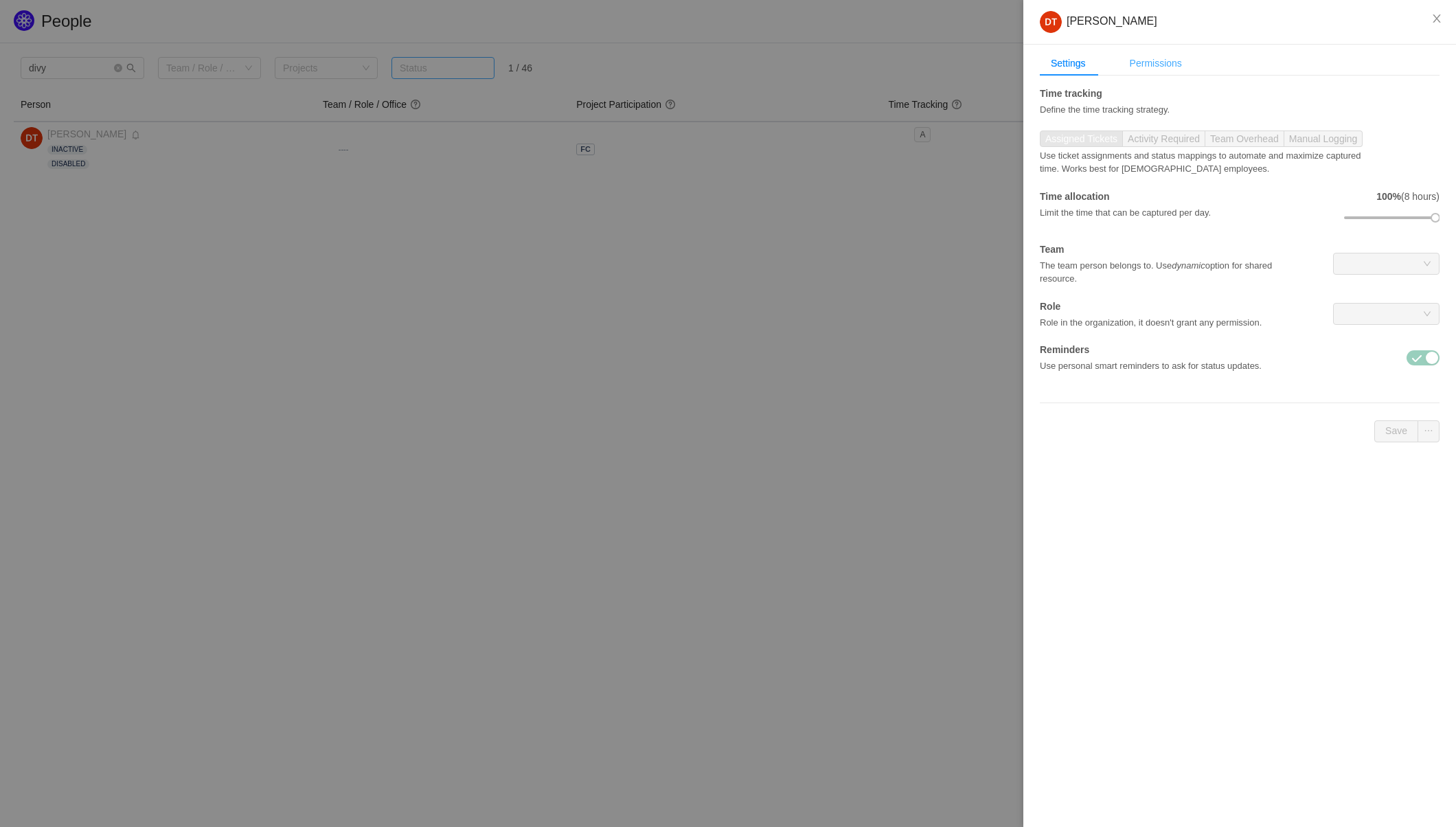
click at [1148, 72] on div "Permissions" at bounding box center [1156, 63] width 74 height 26
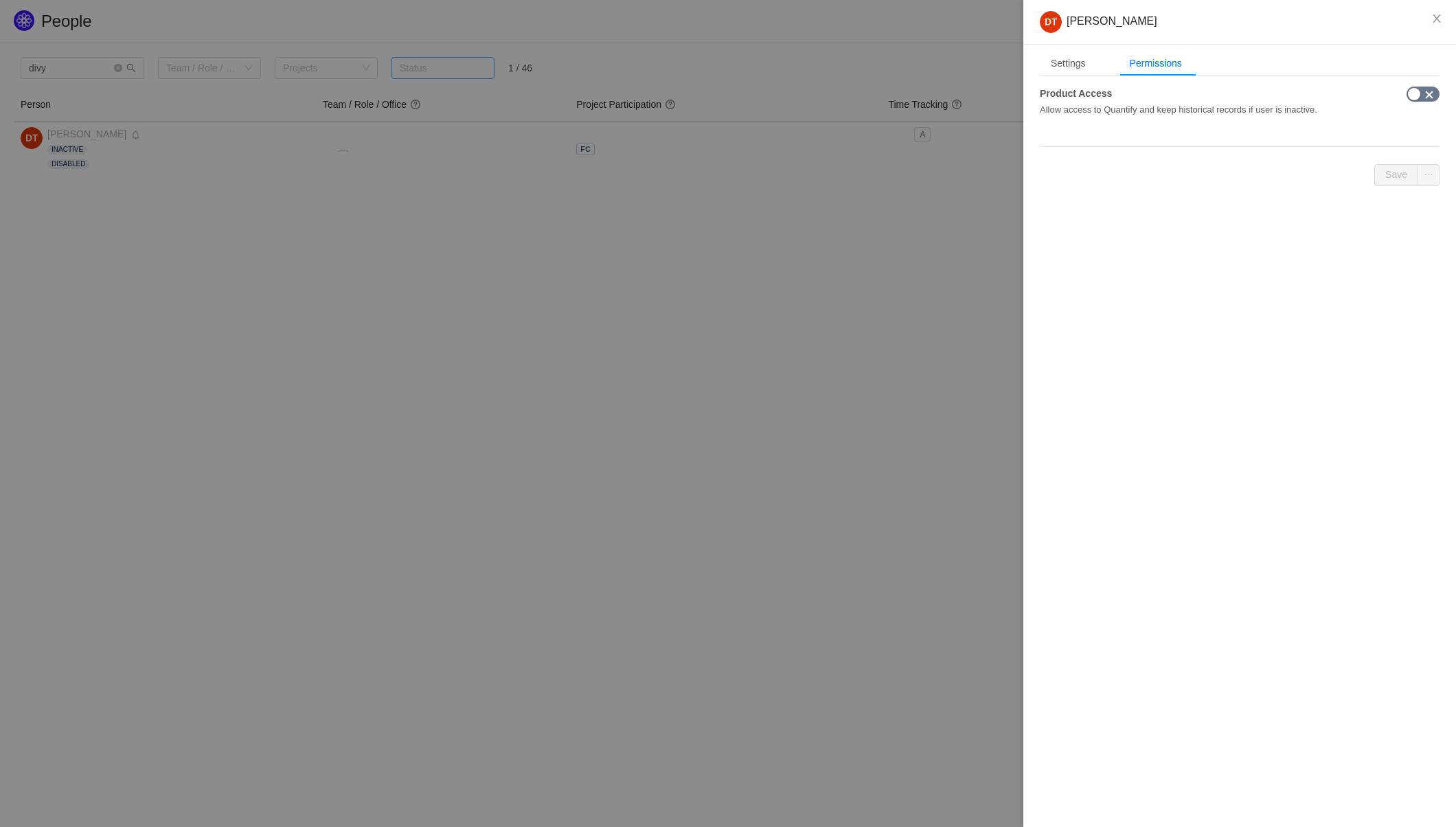
click at [1415, 100] on button "button" at bounding box center [1423, 94] width 33 height 15
click at [1396, 171] on button "Save" at bounding box center [1396, 174] width 44 height 22
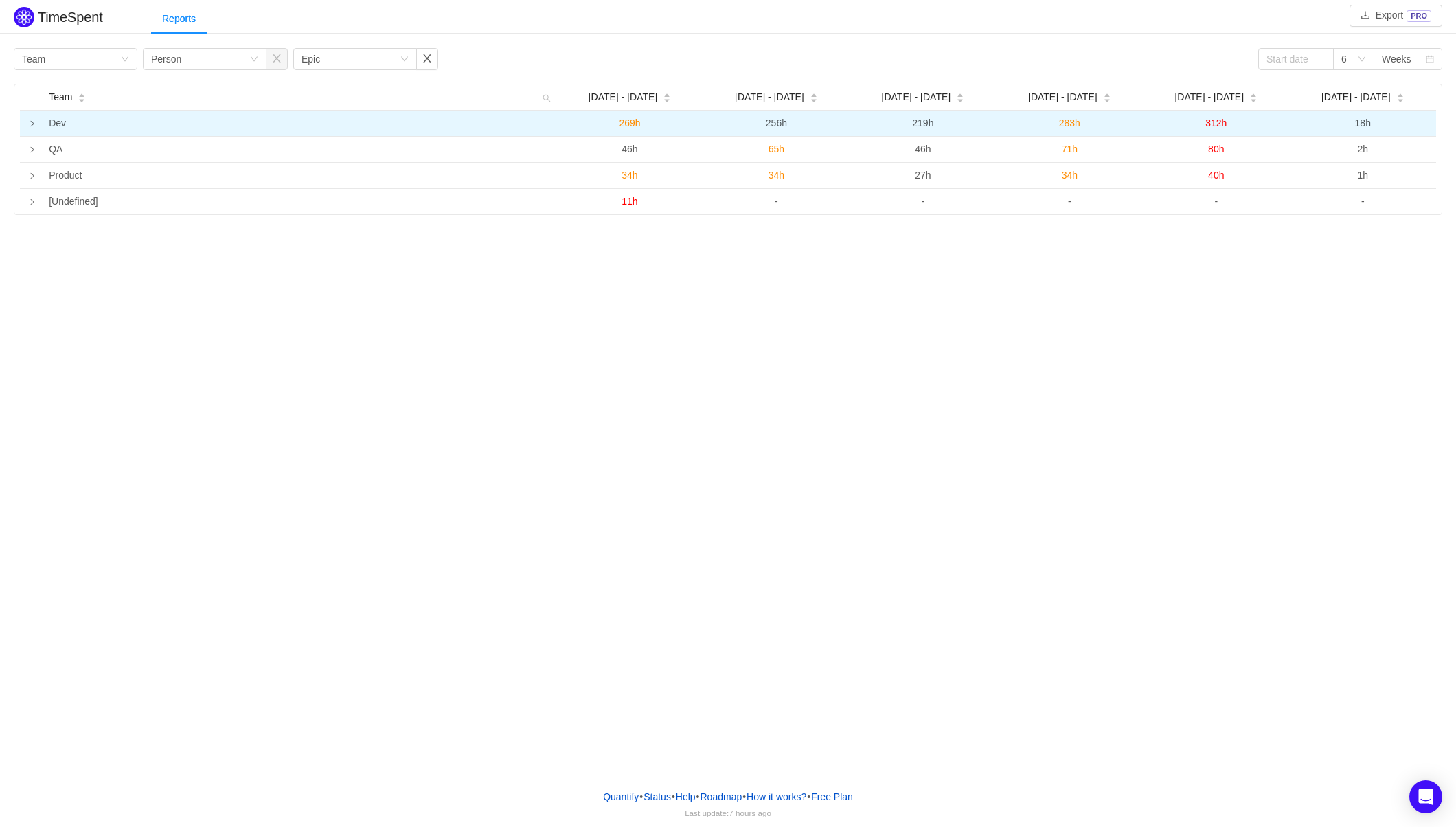
click at [31, 123] on icon "icon: right" at bounding box center [33, 124] width 4 height 6
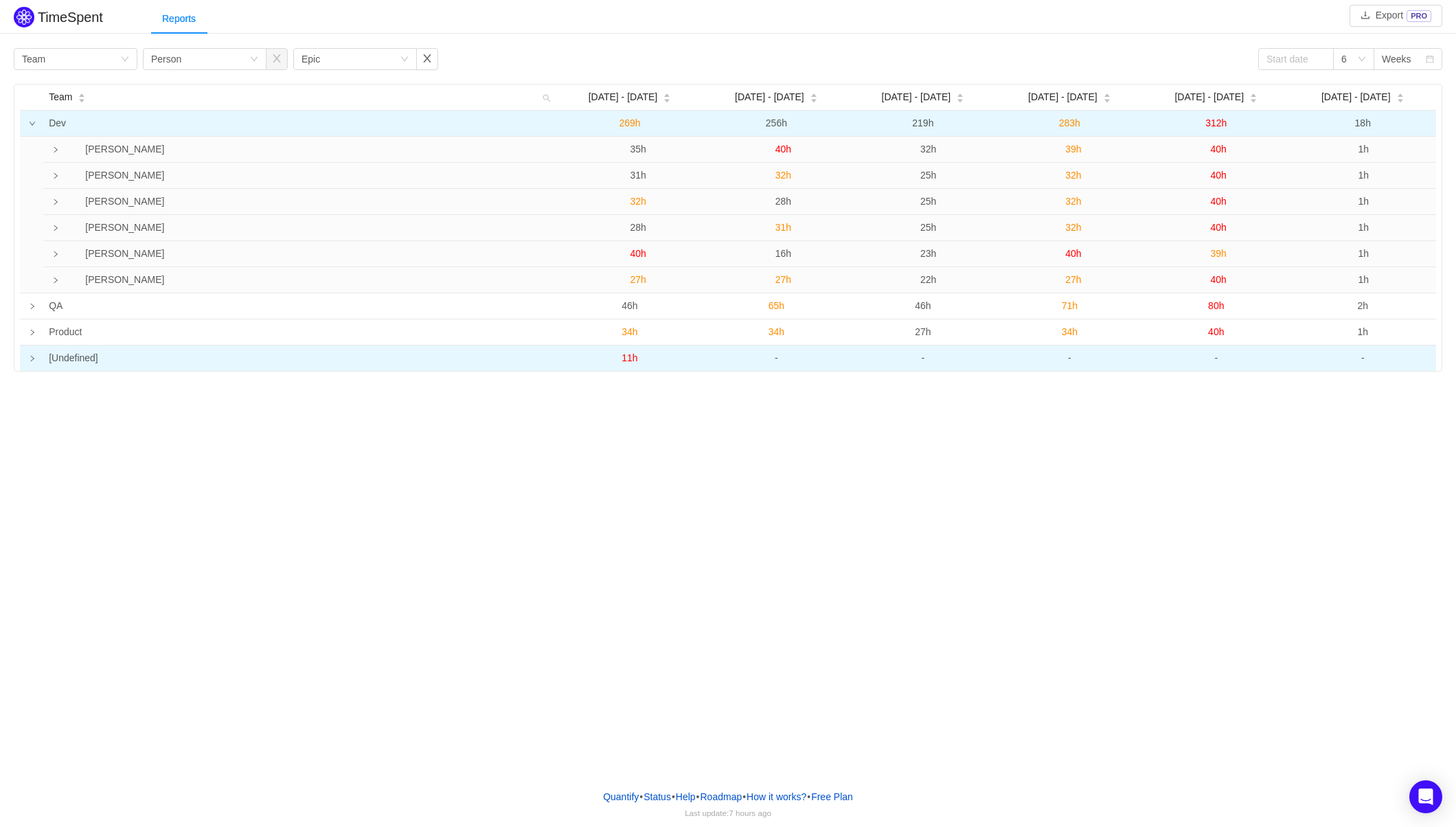
click at [30, 358] on icon "icon: right" at bounding box center [31, 358] width 7 height 7
click at [32, 361] on icon "icon: right" at bounding box center [33, 359] width 4 height 6
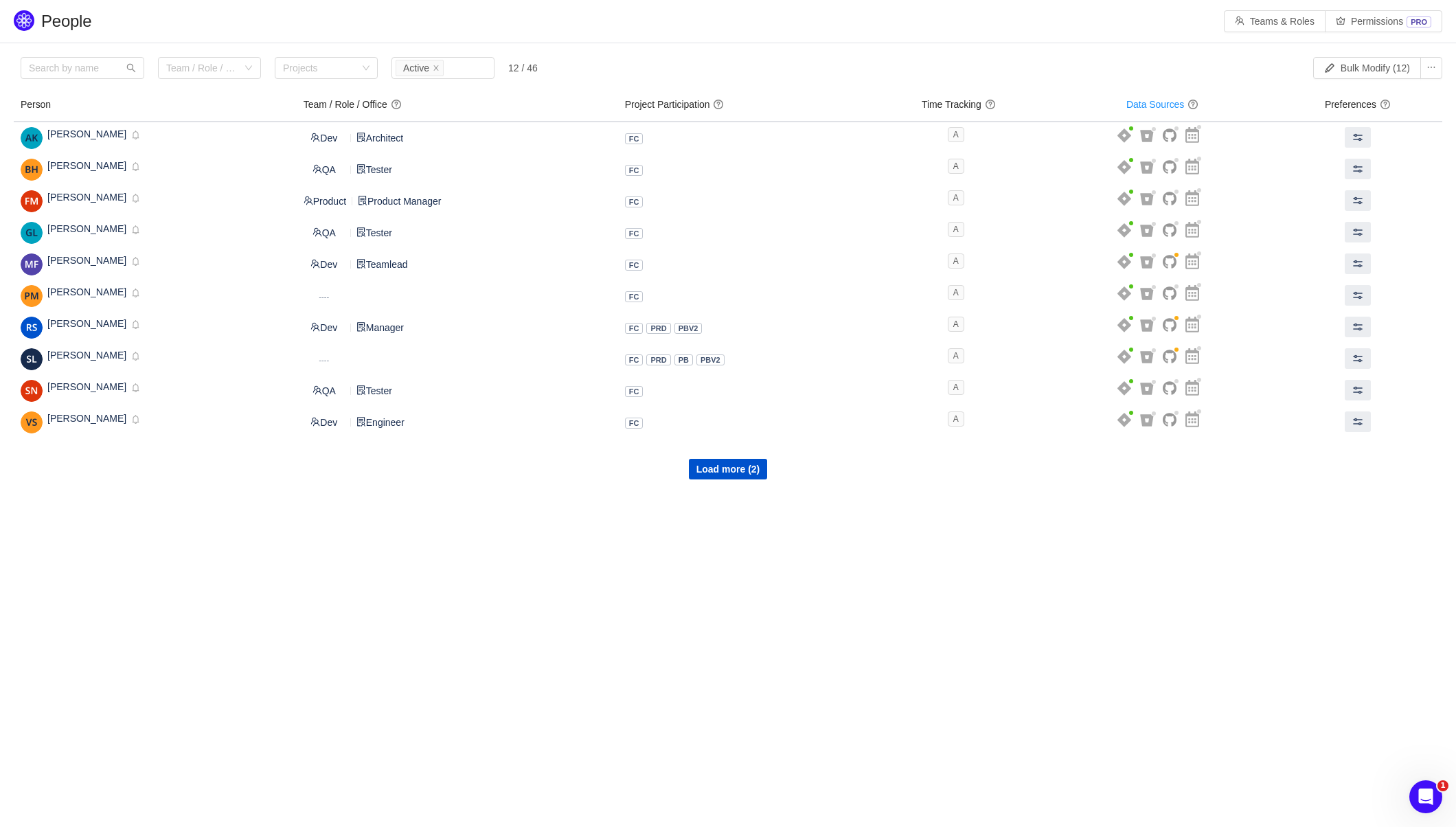
click at [769, 465] on div "Load more (2)" at bounding box center [728, 459] width 1429 height 42
click at [756, 468] on button "Load more (2)" at bounding box center [728, 469] width 79 height 21
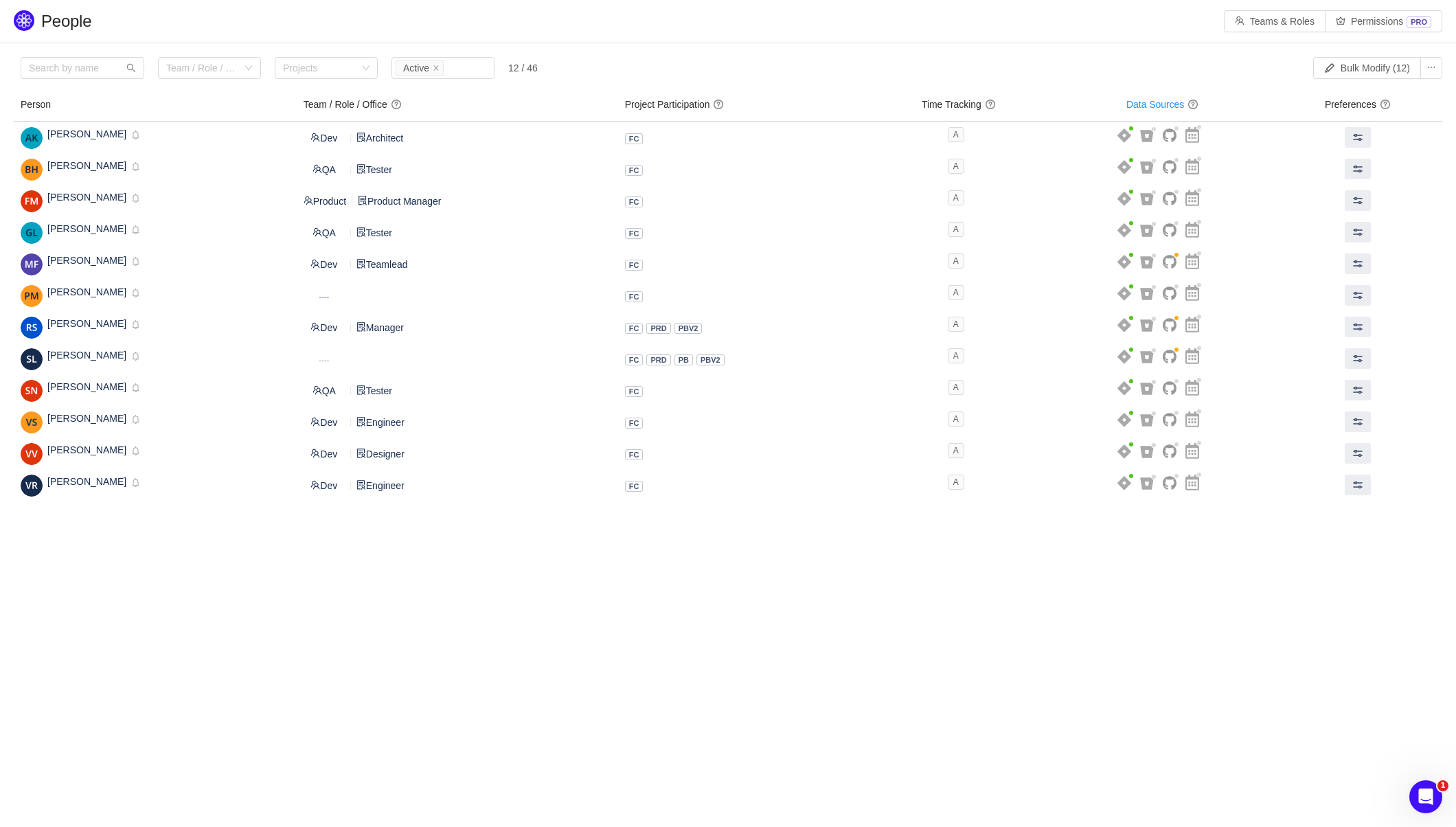
click at [838, 583] on body "People Teams & Roles Permissions PRO Please review the list of users with privi…" at bounding box center [728, 413] width 1456 height 827
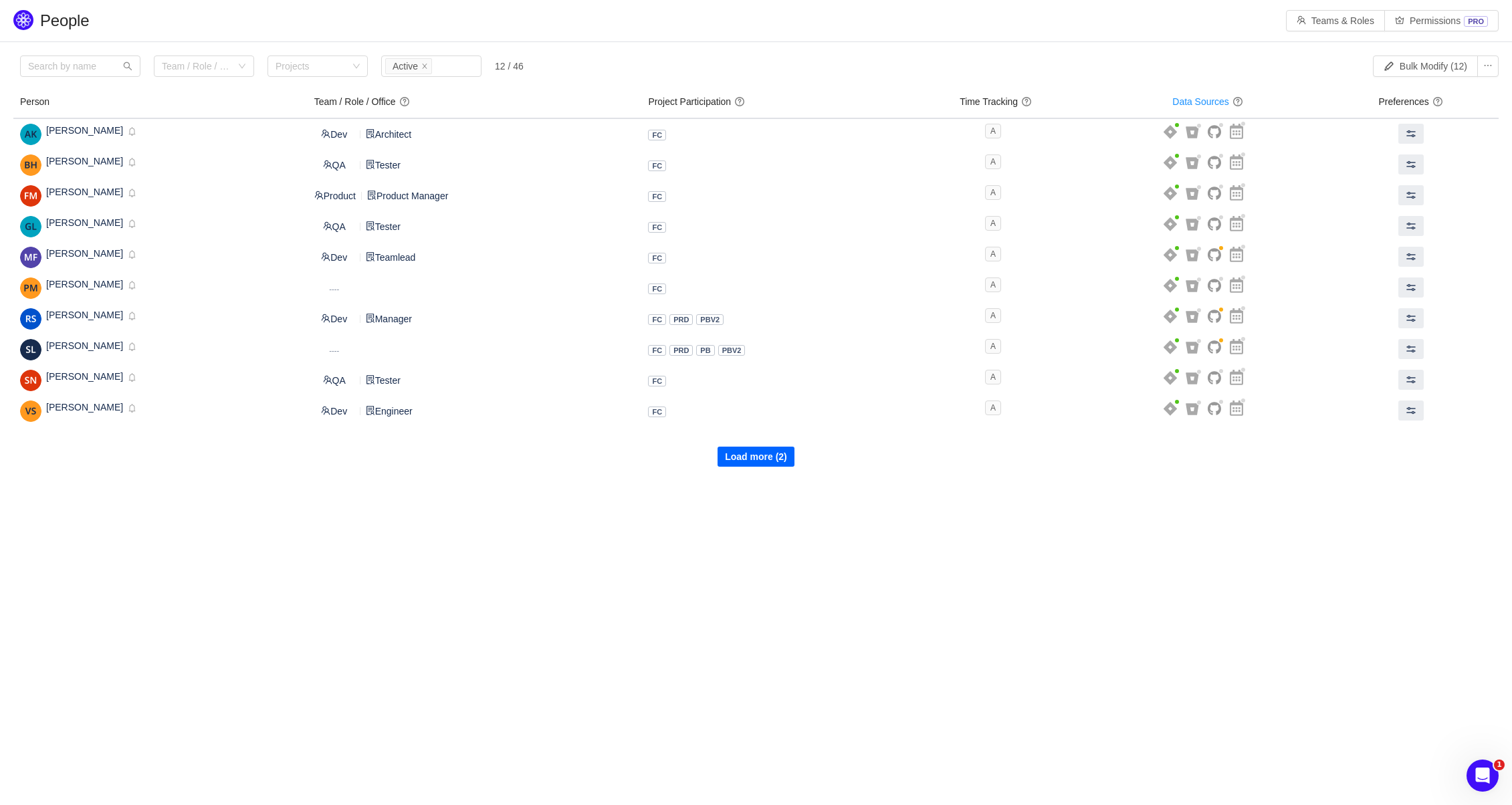
click at [765, 456] on button "Load more (2)" at bounding box center [756, 456] width 77 height 20
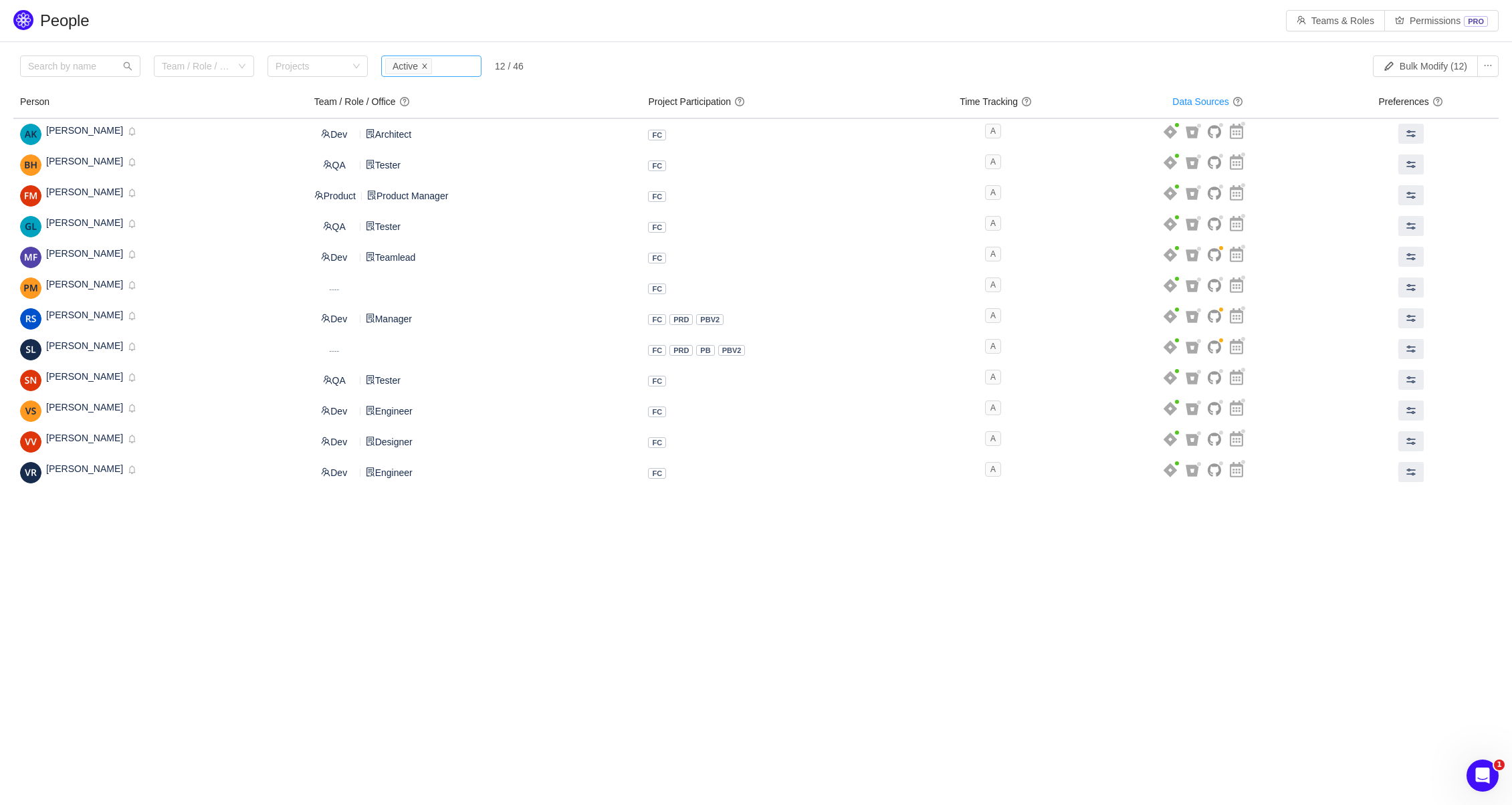
click at [427, 67] on icon "icon: close" at bounding box center [424, 65] width 6 height 6
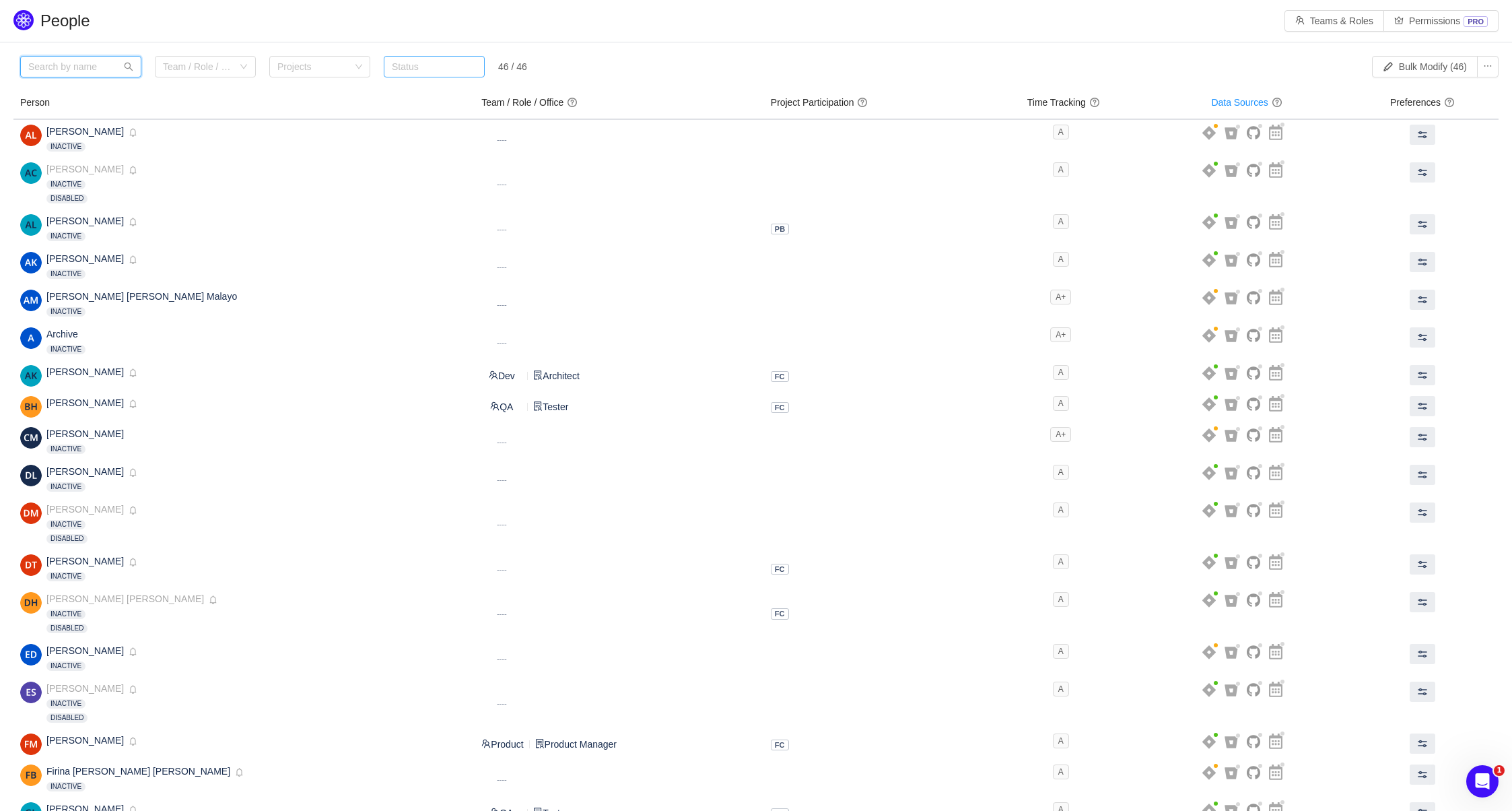
click at [81, 70] on input "text" at bounding box center [81, 66] width 122 height 21
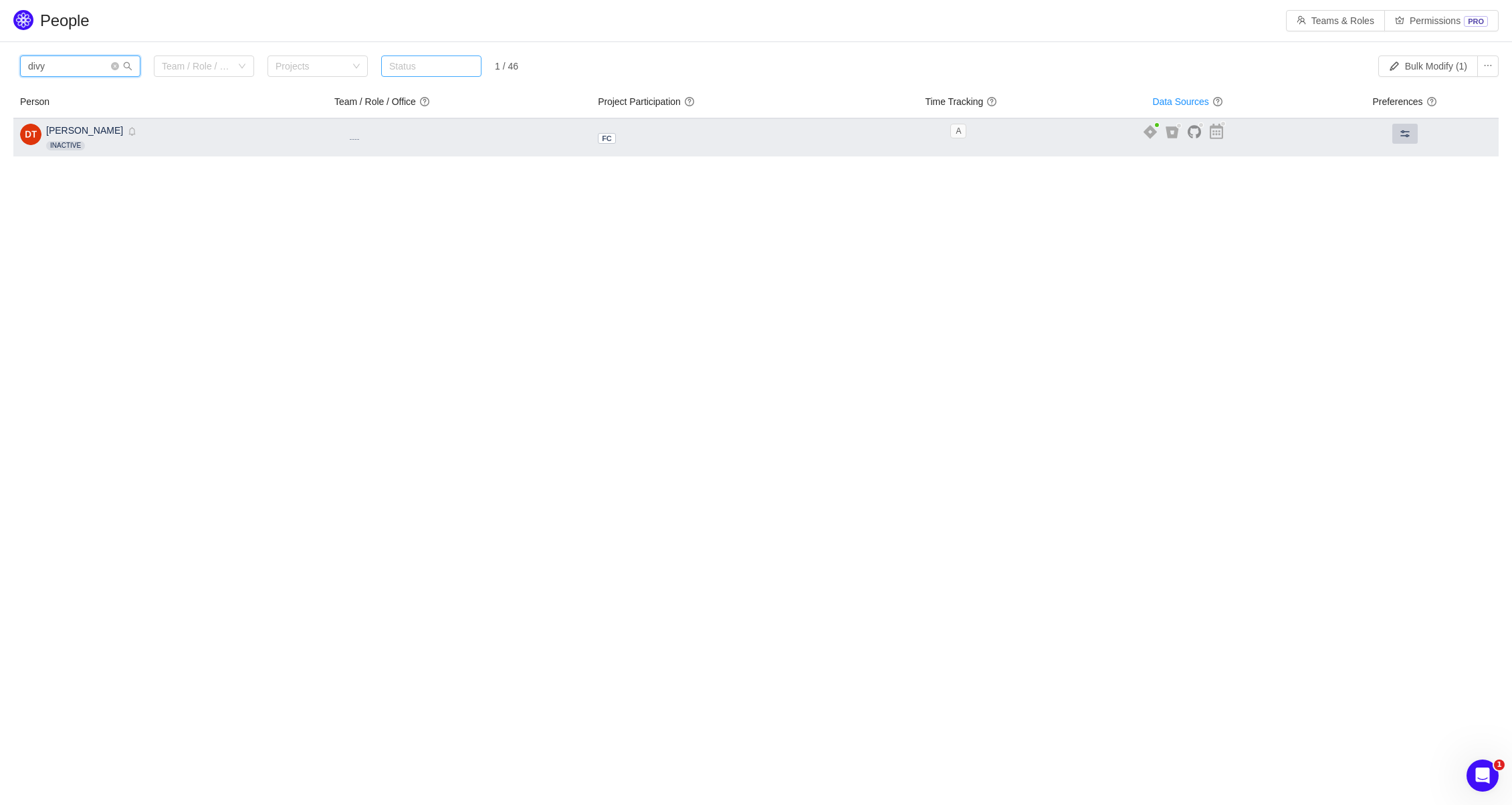
type input "divy"
click at [1400, 133] on span at bounding box center [1406, 134] width 11 height 11
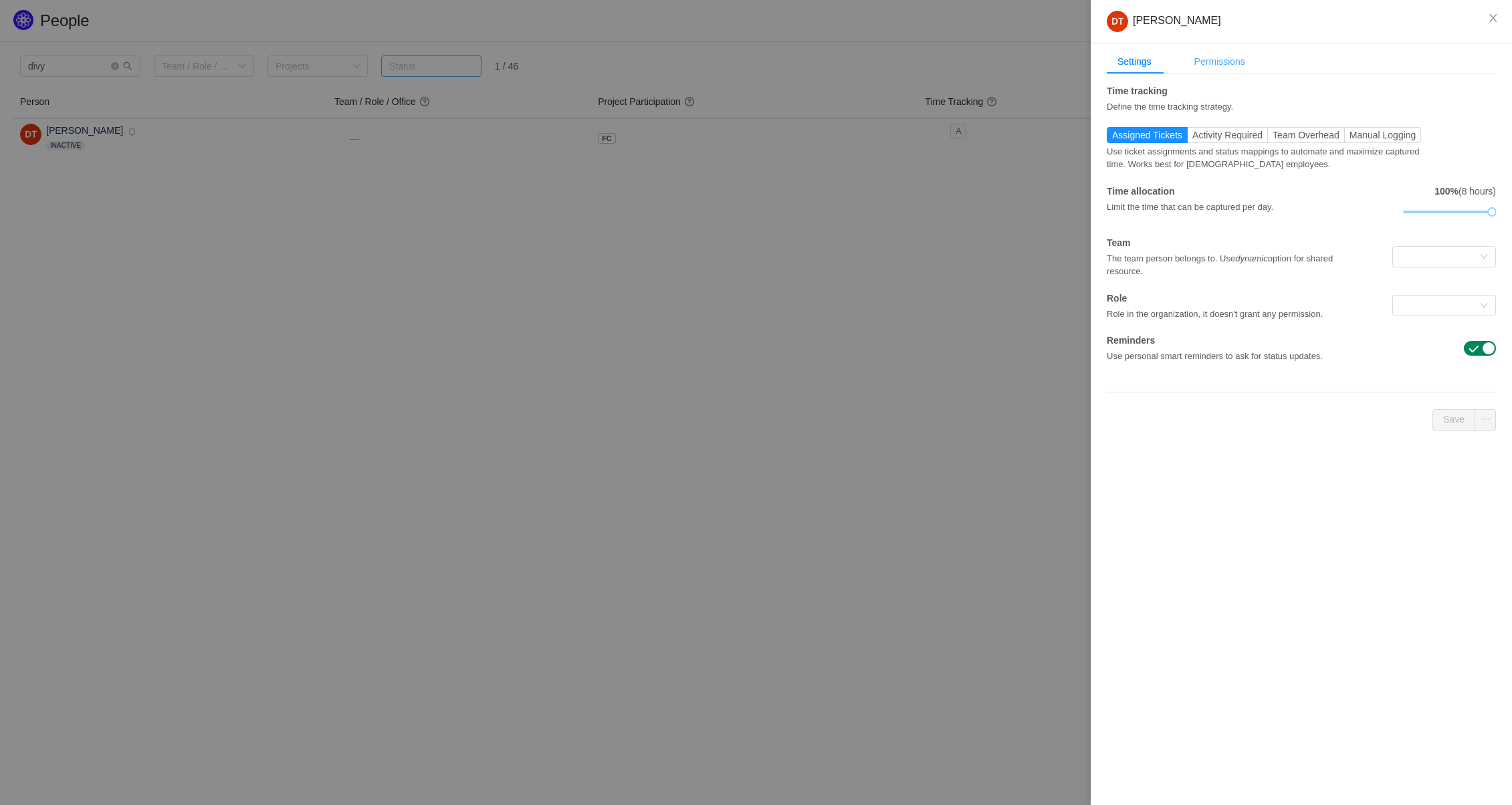
click at [1232, 67] on div "Permissions" at bounding box center [1220, 62] width 72 height 25
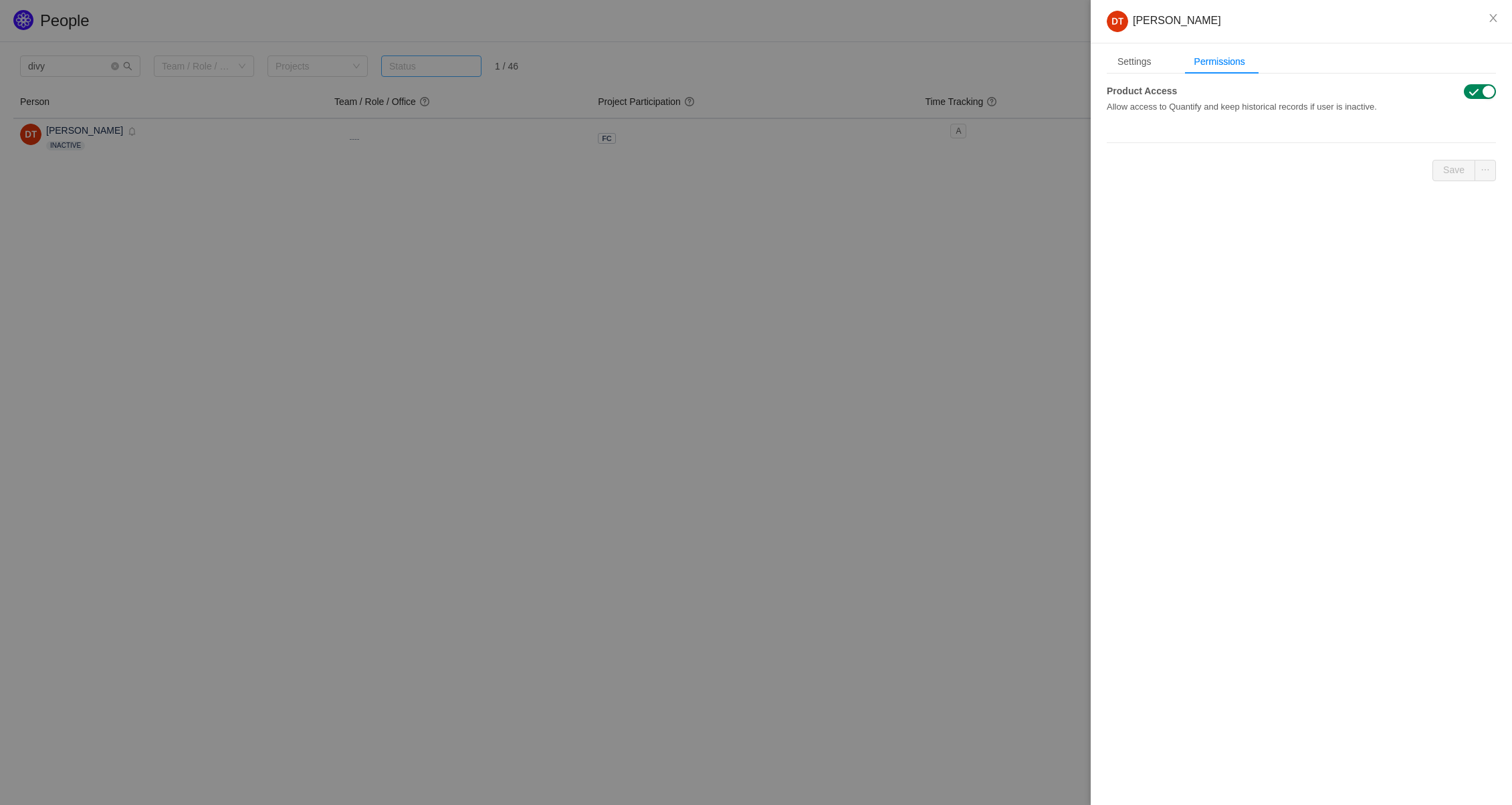
click at [1486, 94] on button "button" at bounding box center [1480, 91] width 32 height 15
click at [1458, 165] on button "Save" at bounding box center [1454, 170] width 42 height 21
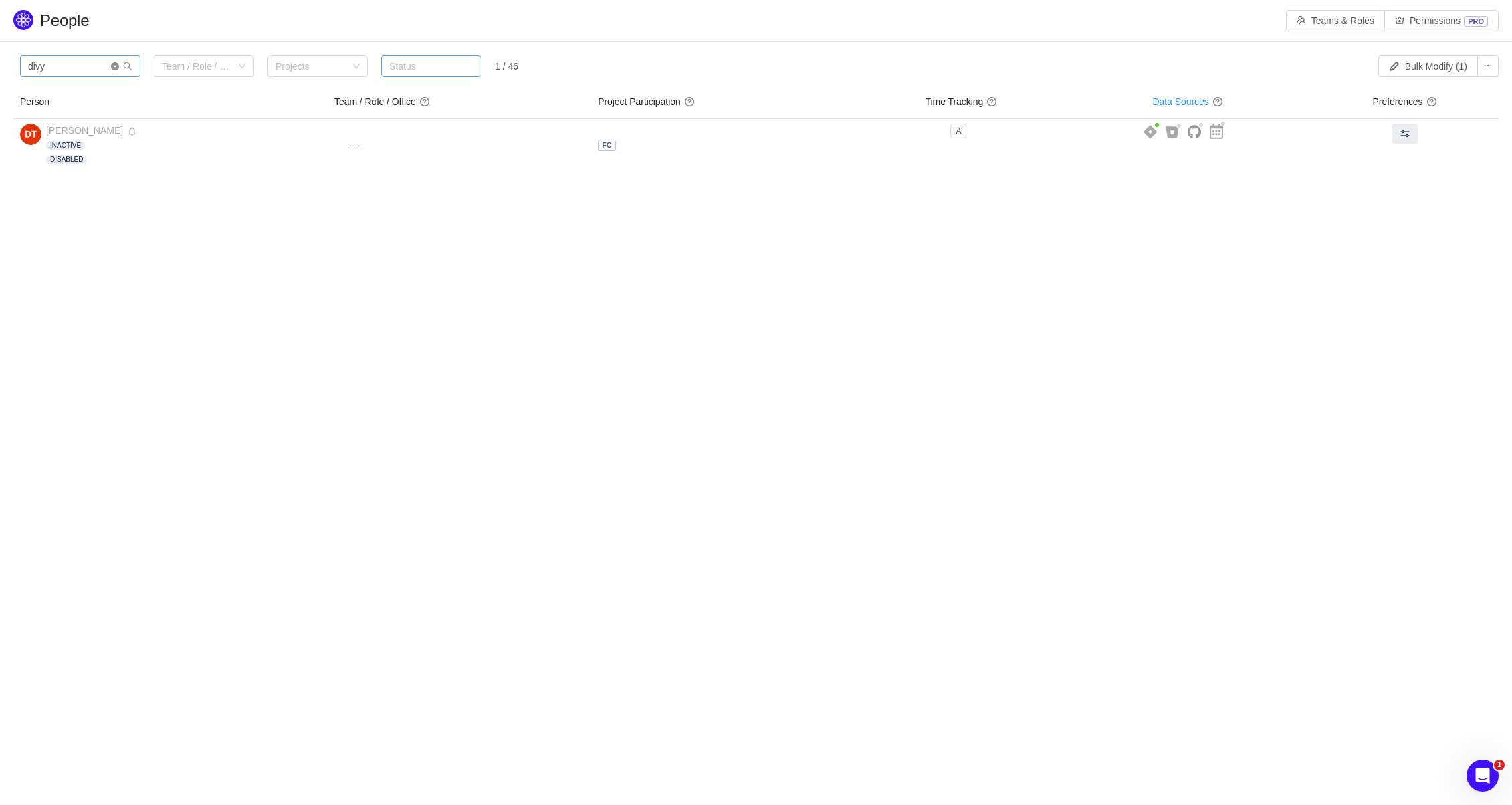
click at [111, 66] on icon "icon: close-circle" at bounding box center [114, 65] width 8 height 8
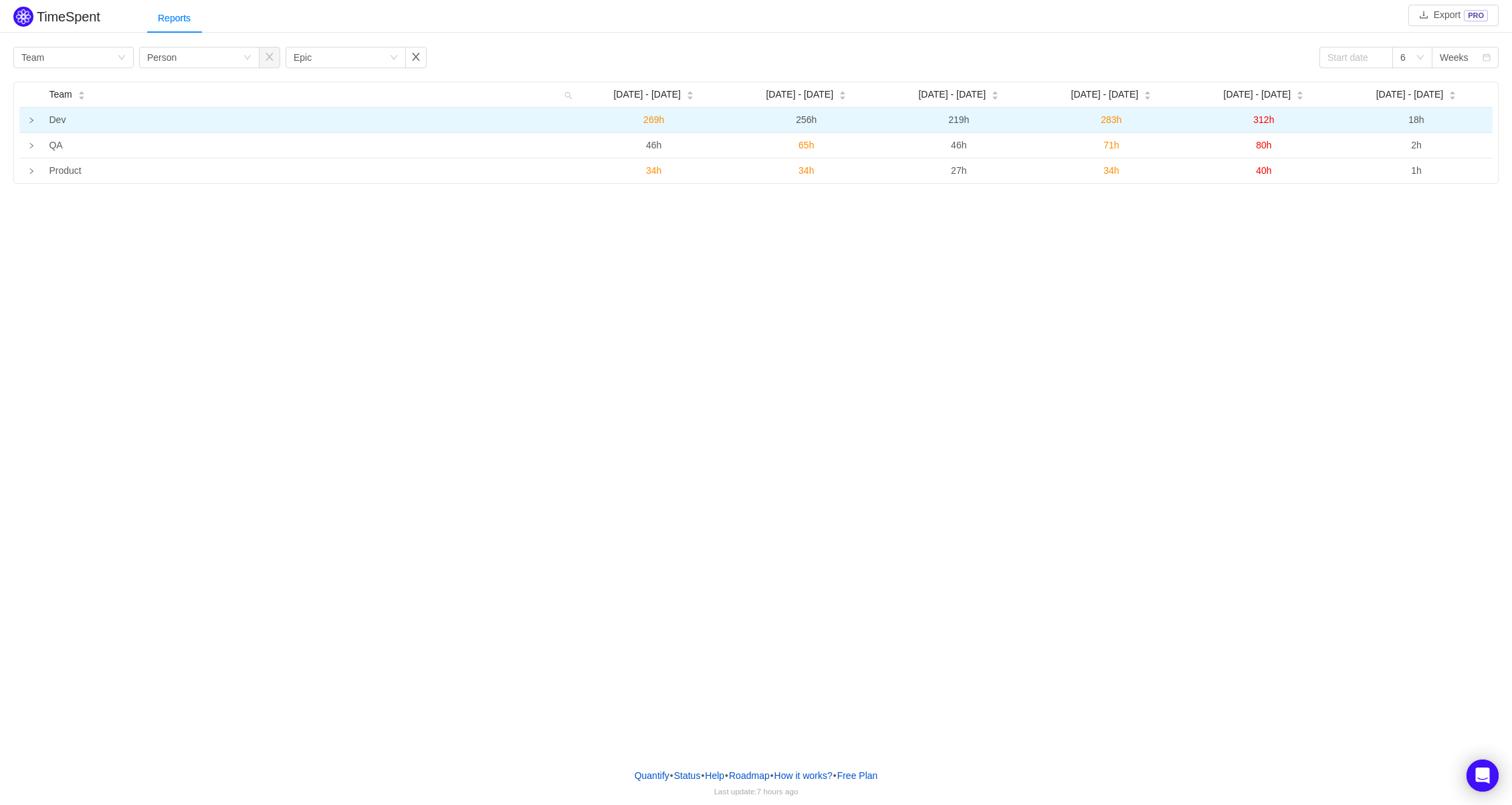
click at [29, 122] on icon "icon: right" at bounding box center [30, 120] width 6 height 6
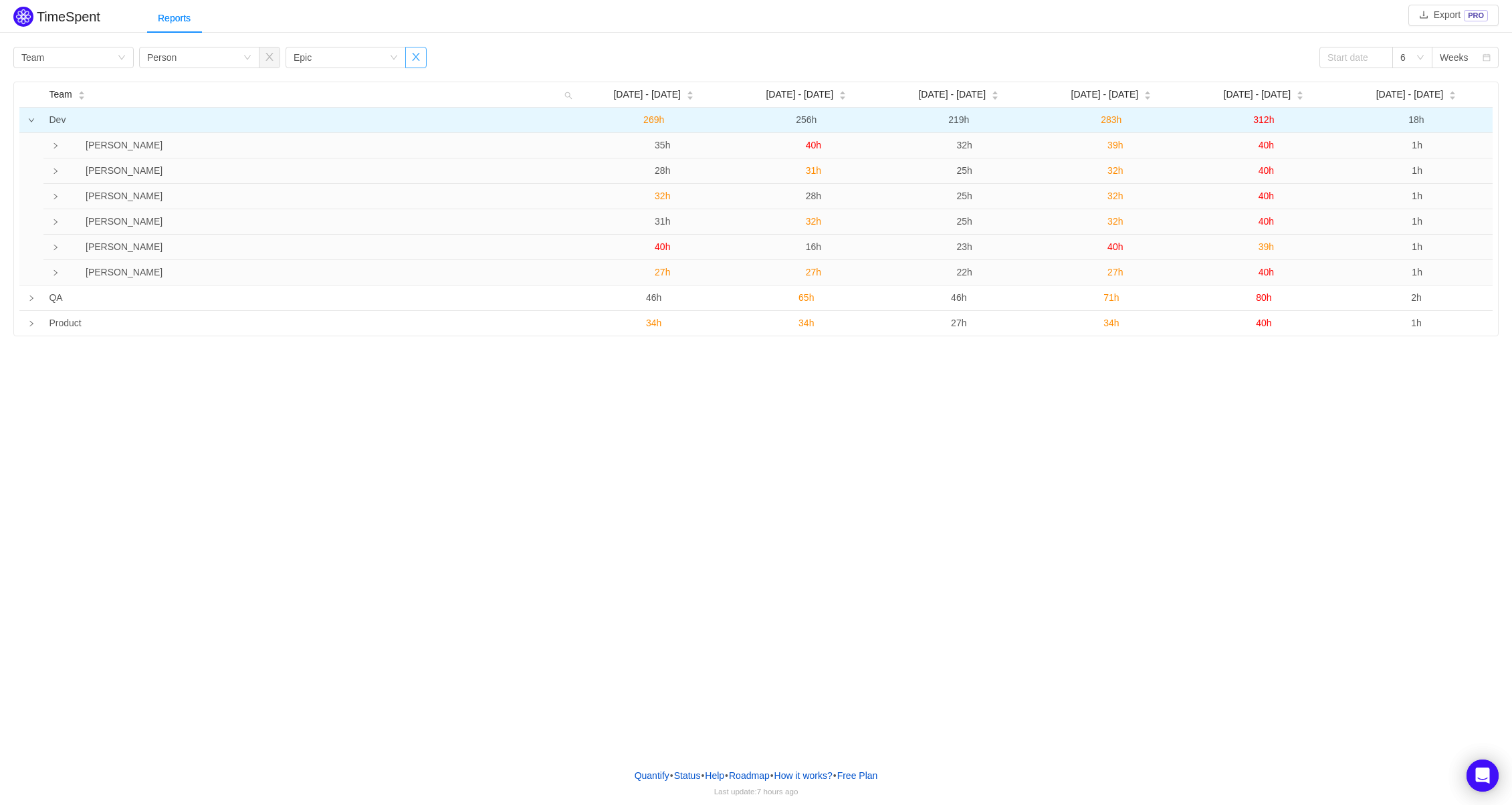
click at [415, 54] on button "button" at bounding box center [415, 57] width 21 height 21
click at [249, 60] on icon "icon: down" at bounding box center [247, 57] width 8 height 8
click at [165, 143] on li "Epic" at bounding box center [199, 148] width 121 height 21
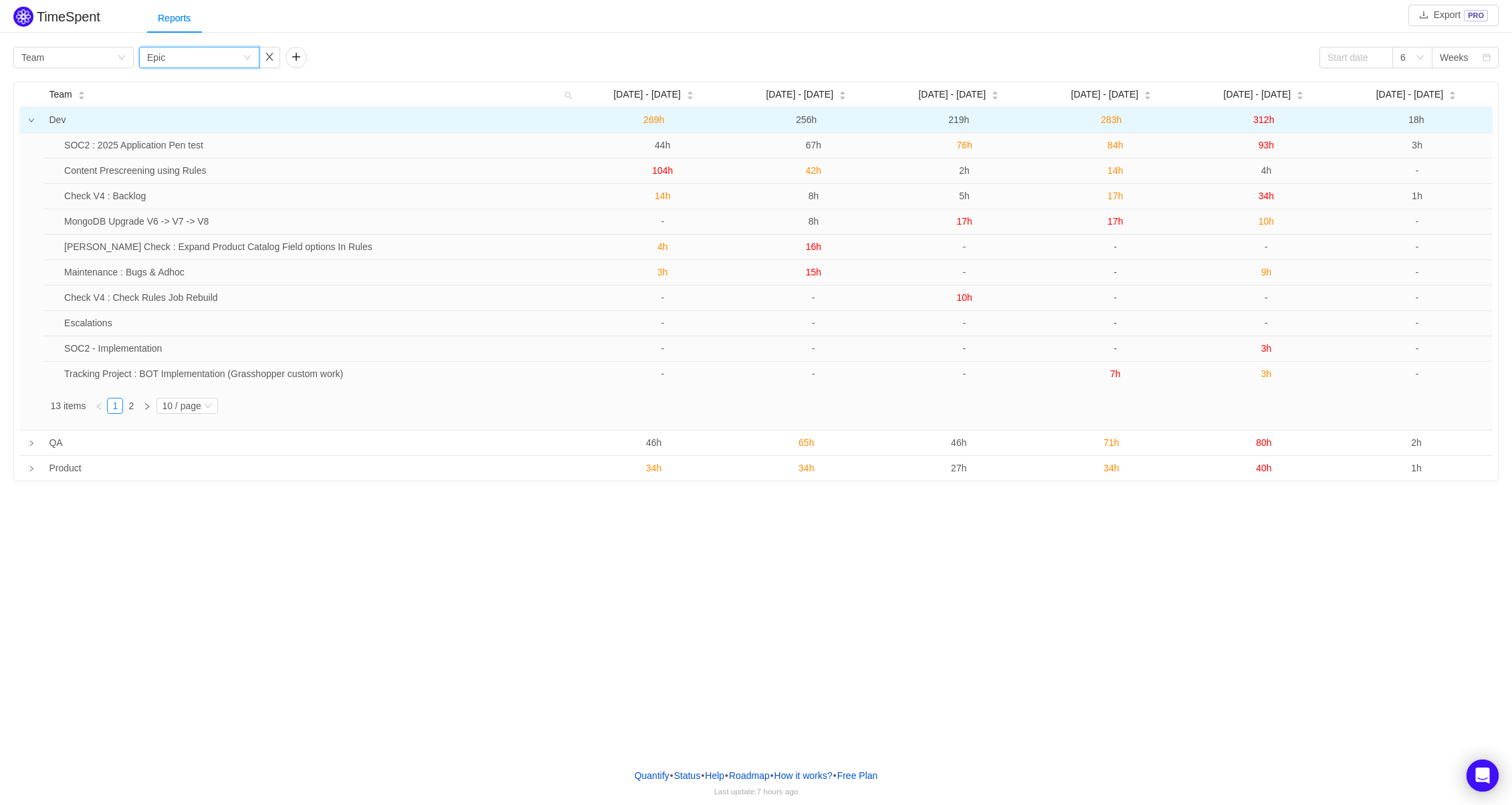
click at [395, 65] on div "Group by Team Group by Epic 6 Weeks" at bounding box center [756, 57] width 1485 height 21
